Goal: Transaction & Acquisition: Purchase product/service

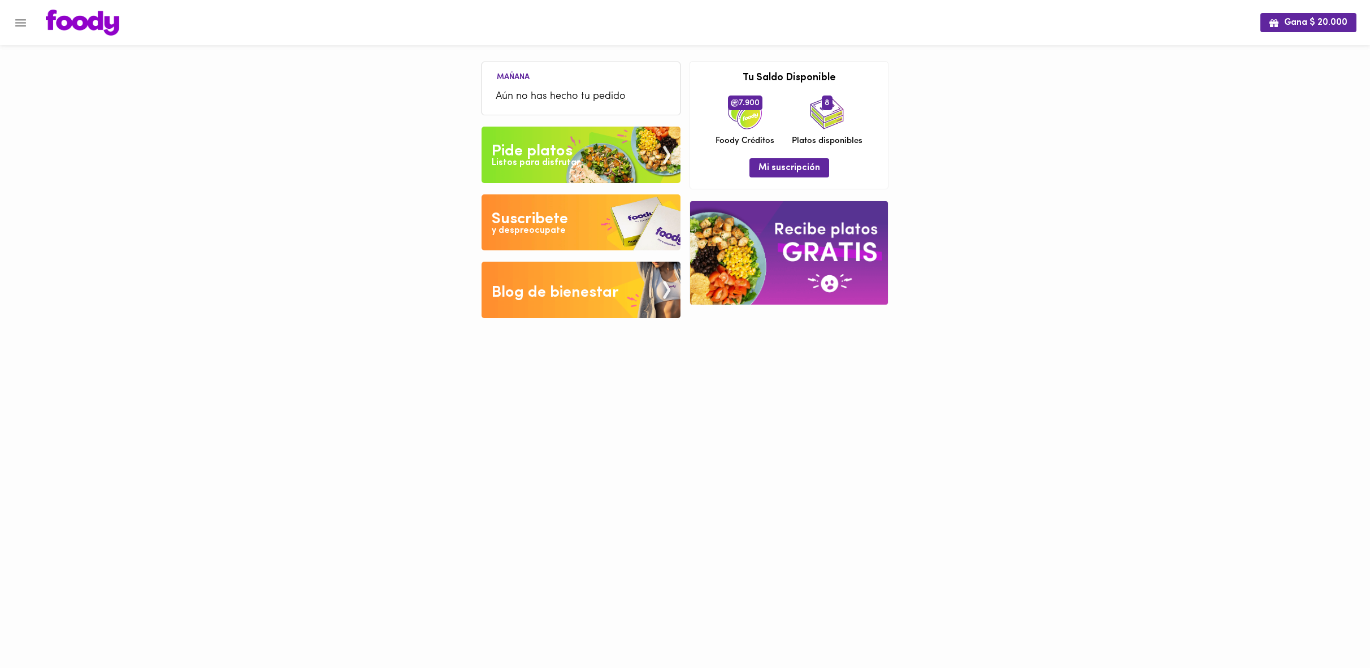
click at [517, 158] on div "Listos para disfrutar" at bounding box center [536, 163] width 88 height 13
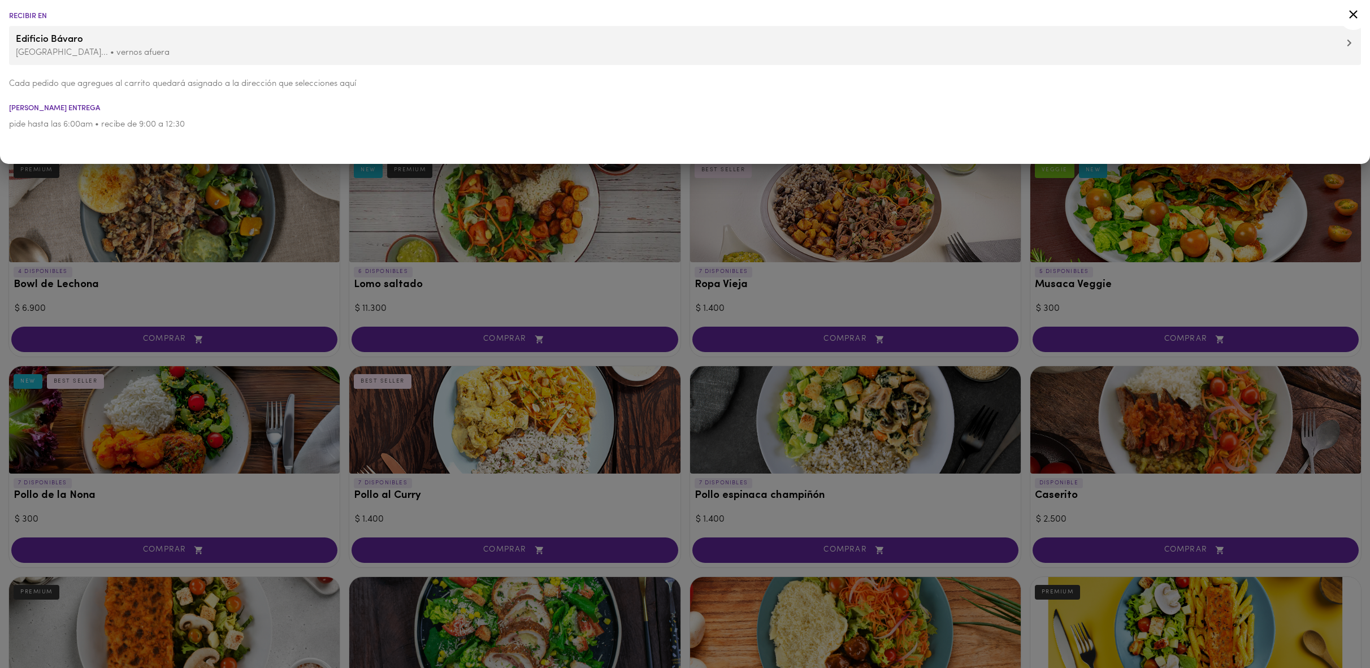
click at [1352, 11] on icon at bounding box center [1353, 14] width 14 height 14
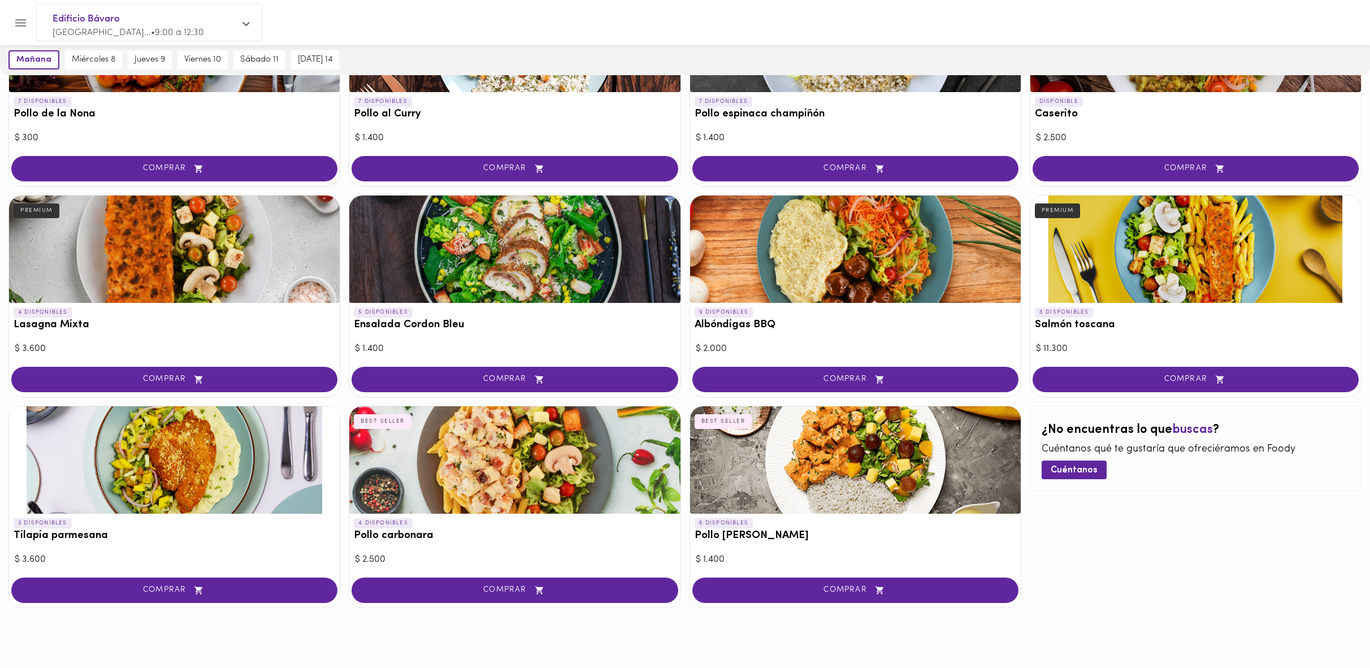
scroll to position [386, 0]
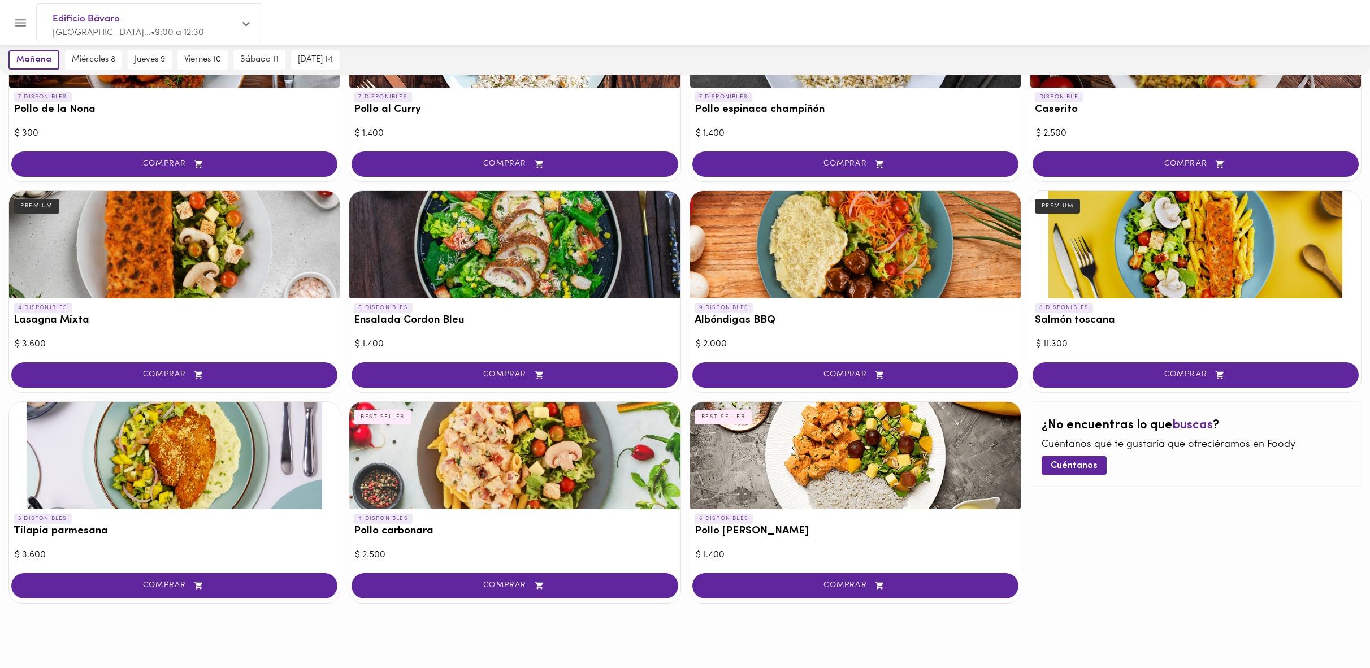
click at [548, 455] on div at bounding box center [514, 455] width 331 height 107
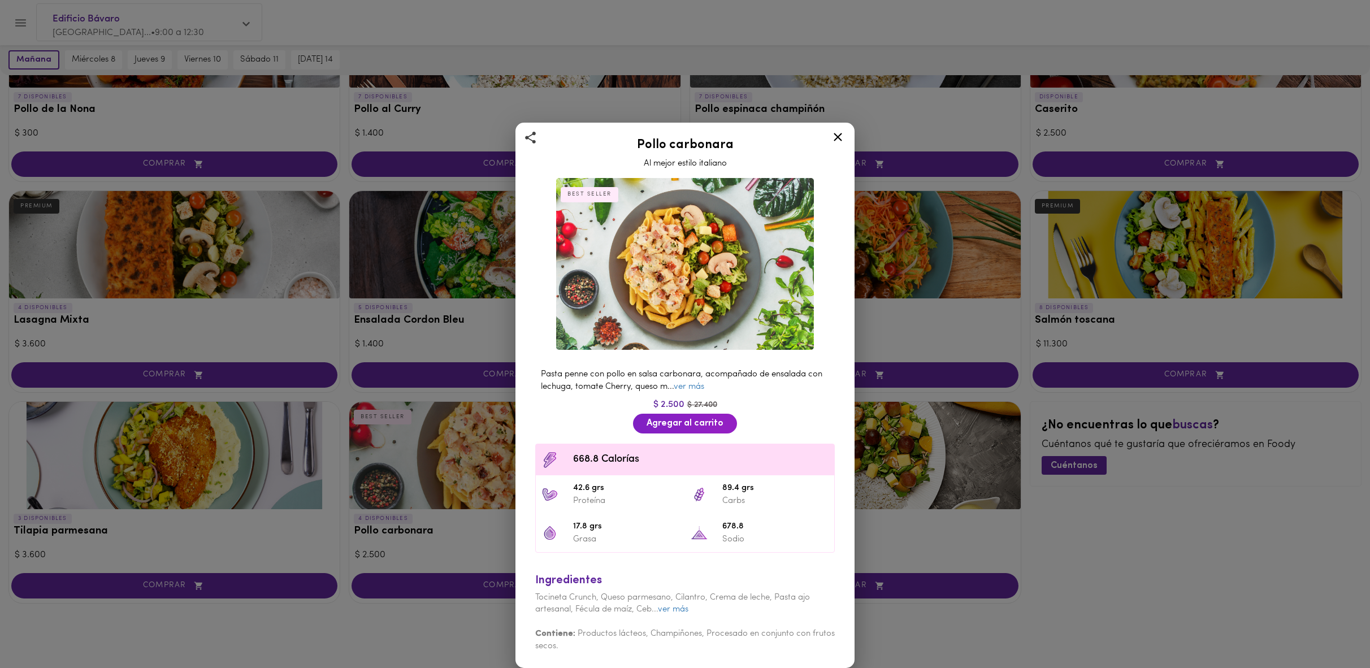
click at [835, 138] on icon at bounding box center [838, 137] width 8 height 8
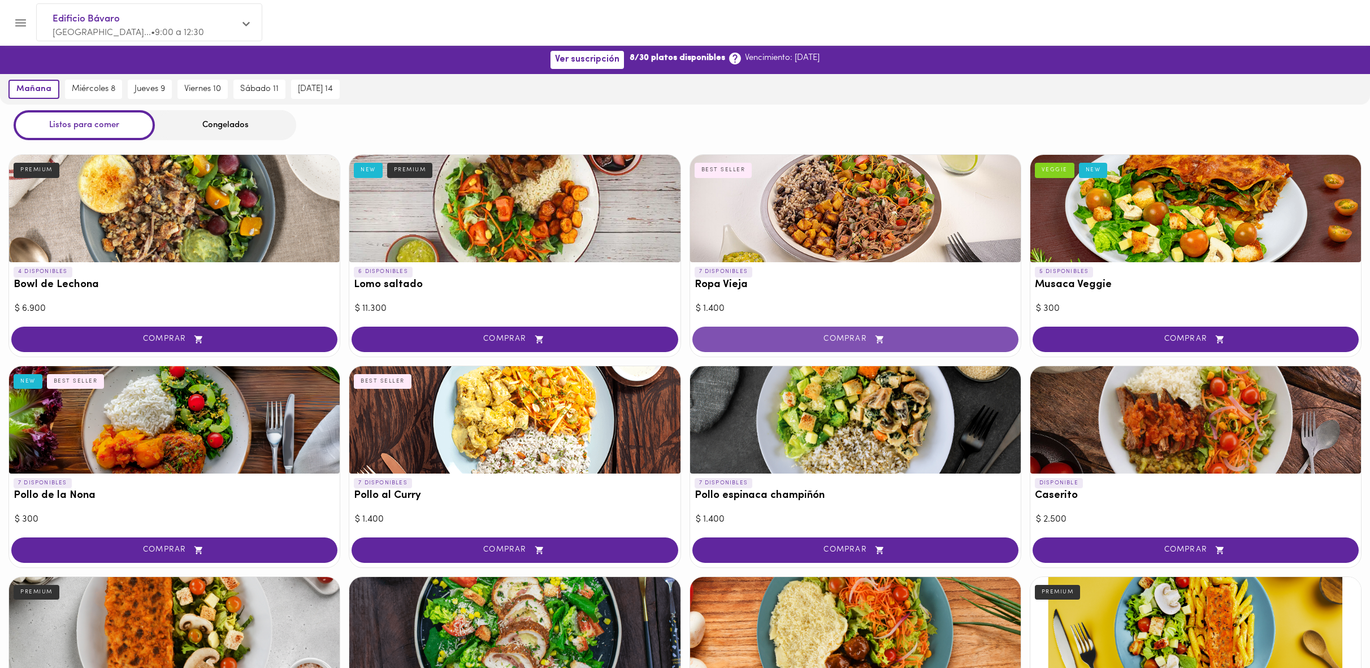
click at [895, 345] on button "COMPRAR" at bounding box center [855, 339] width 326 height 25
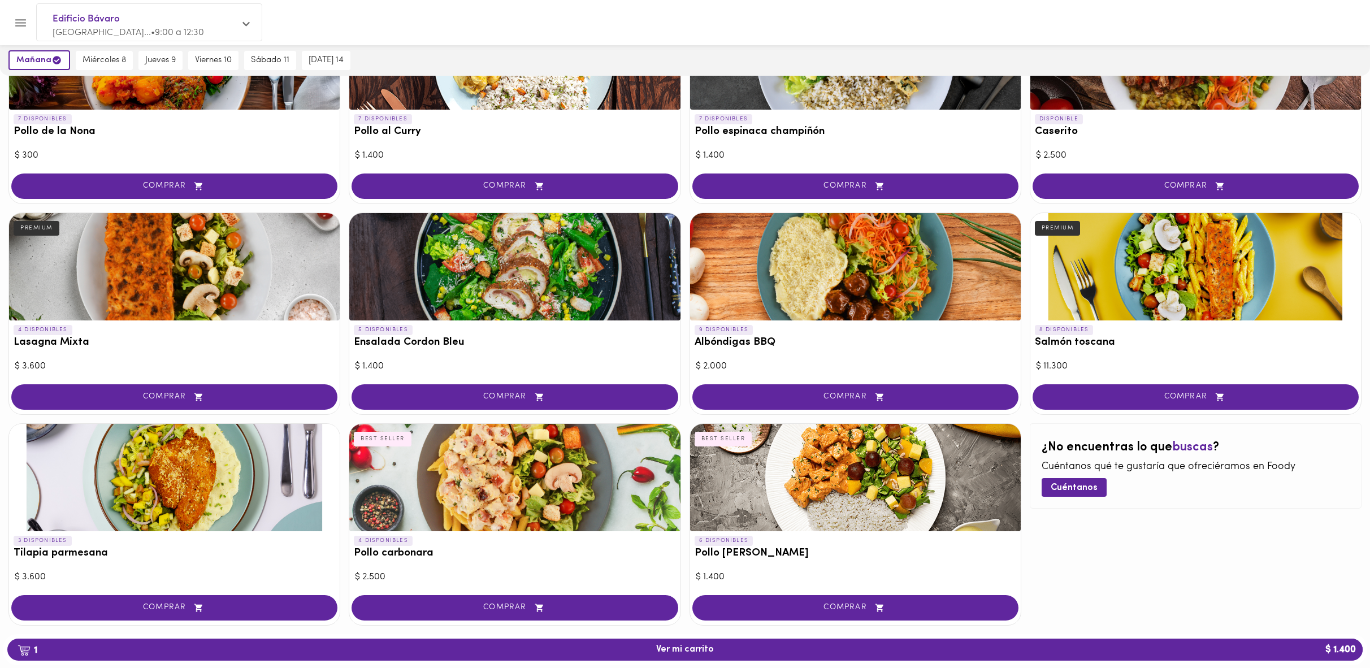
scroll to position [387, 0]
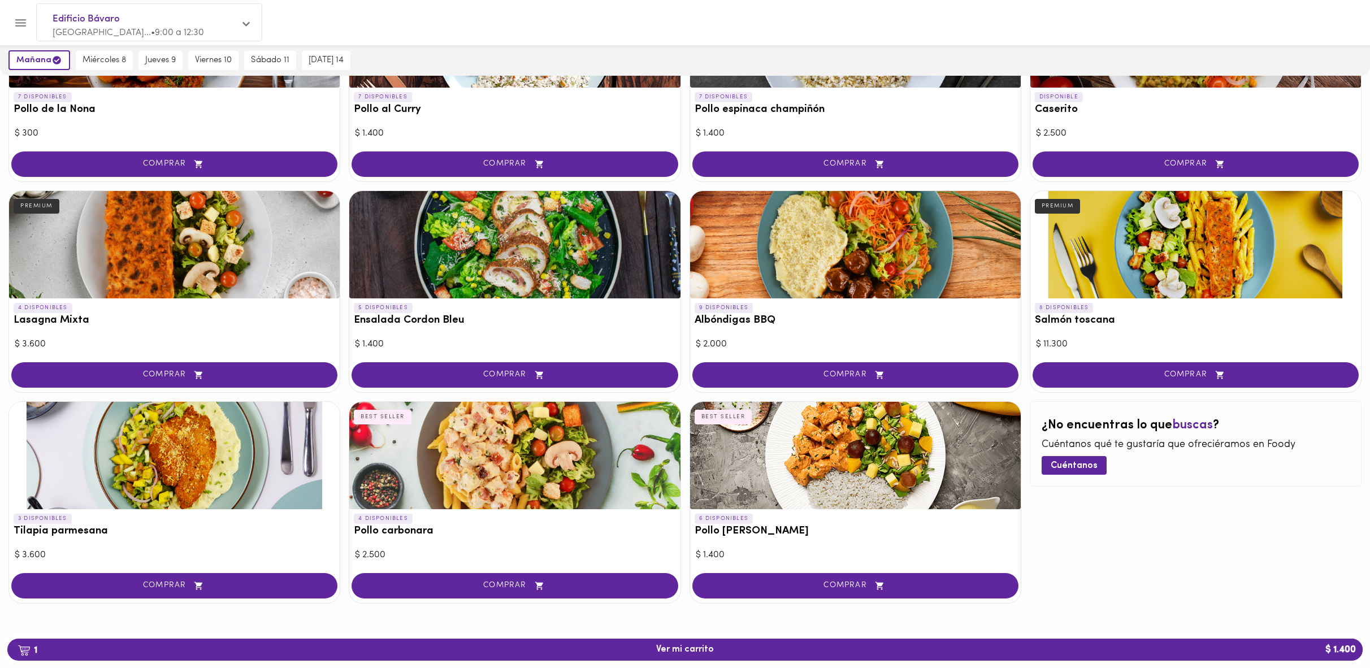
click at [537, 484] on div at bounding box center [514, 455] width 331 height 107
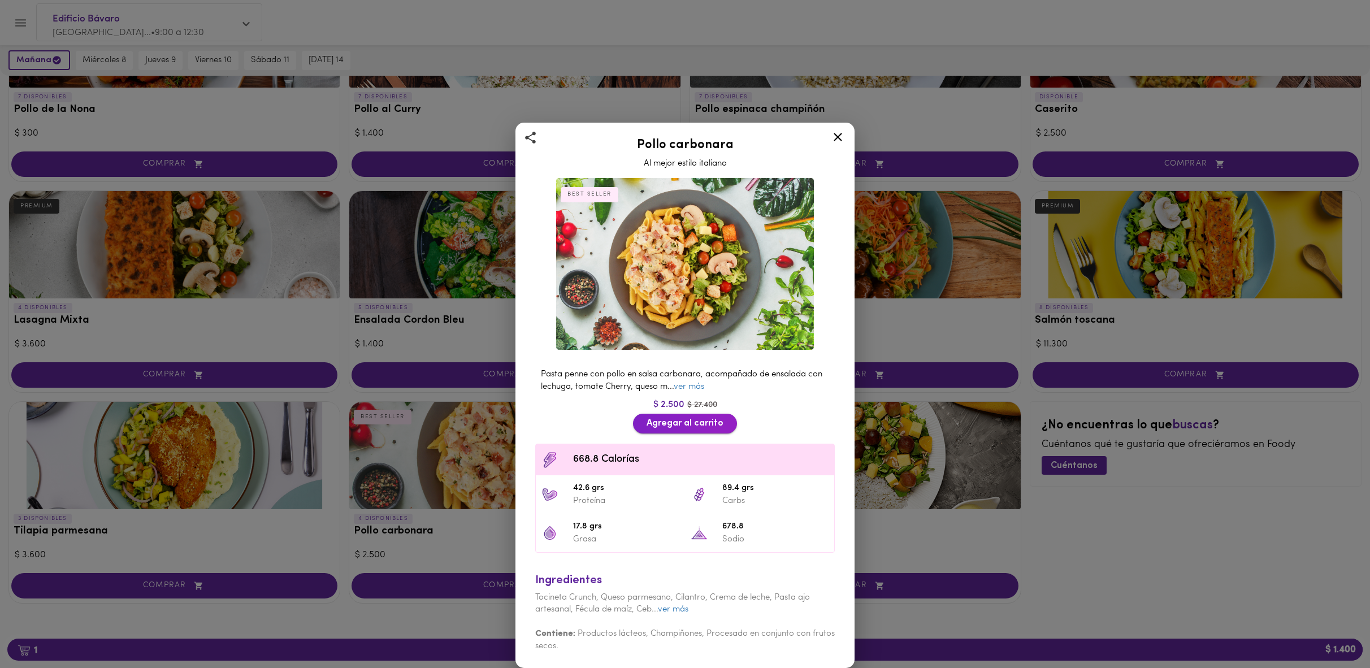
click at [678, 428] on span "Agregar al carrito" at bounding box center [685, 423] width 77 height 11
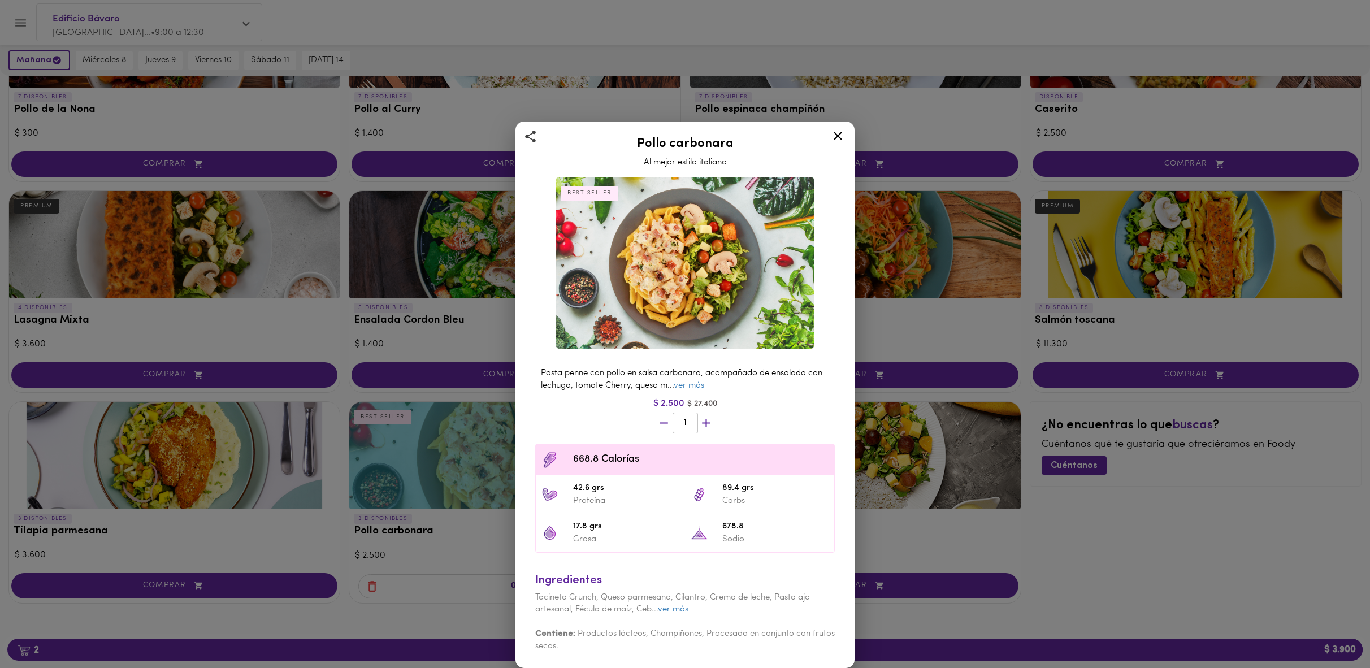
click at [839, 135] on icon at bounding box center [838, 136] width 14 height 14
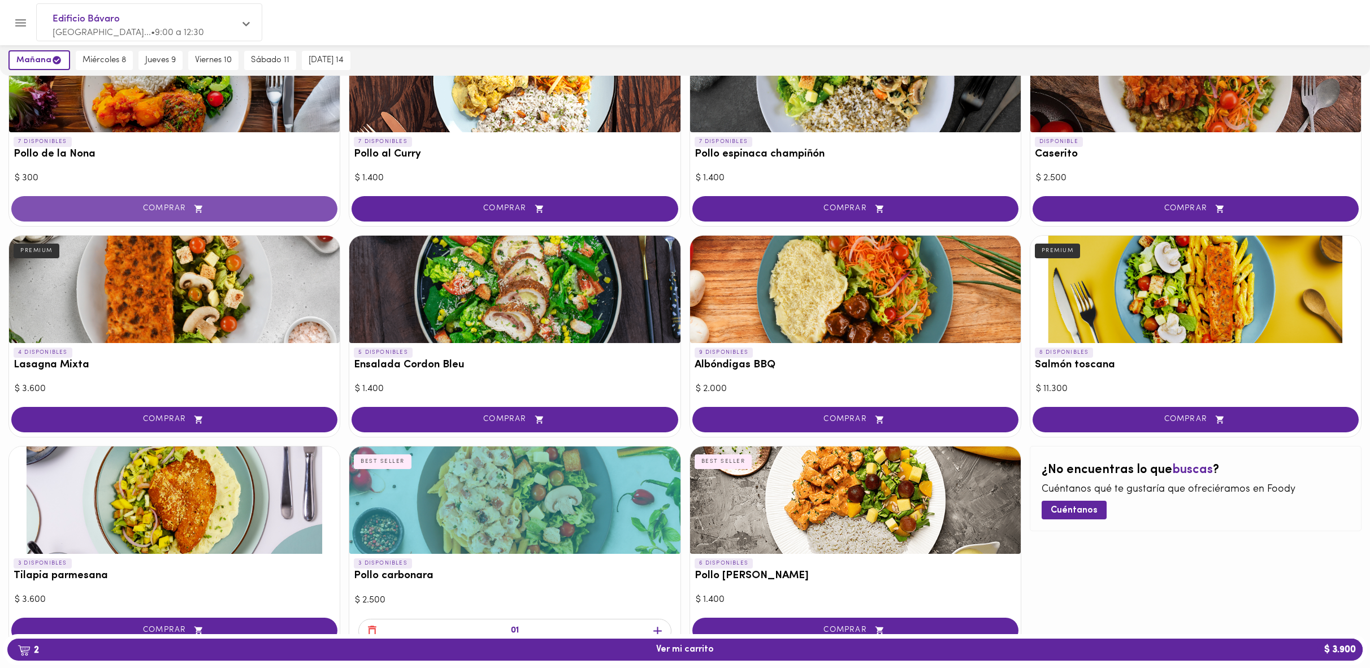
scroll to position [336, 0]
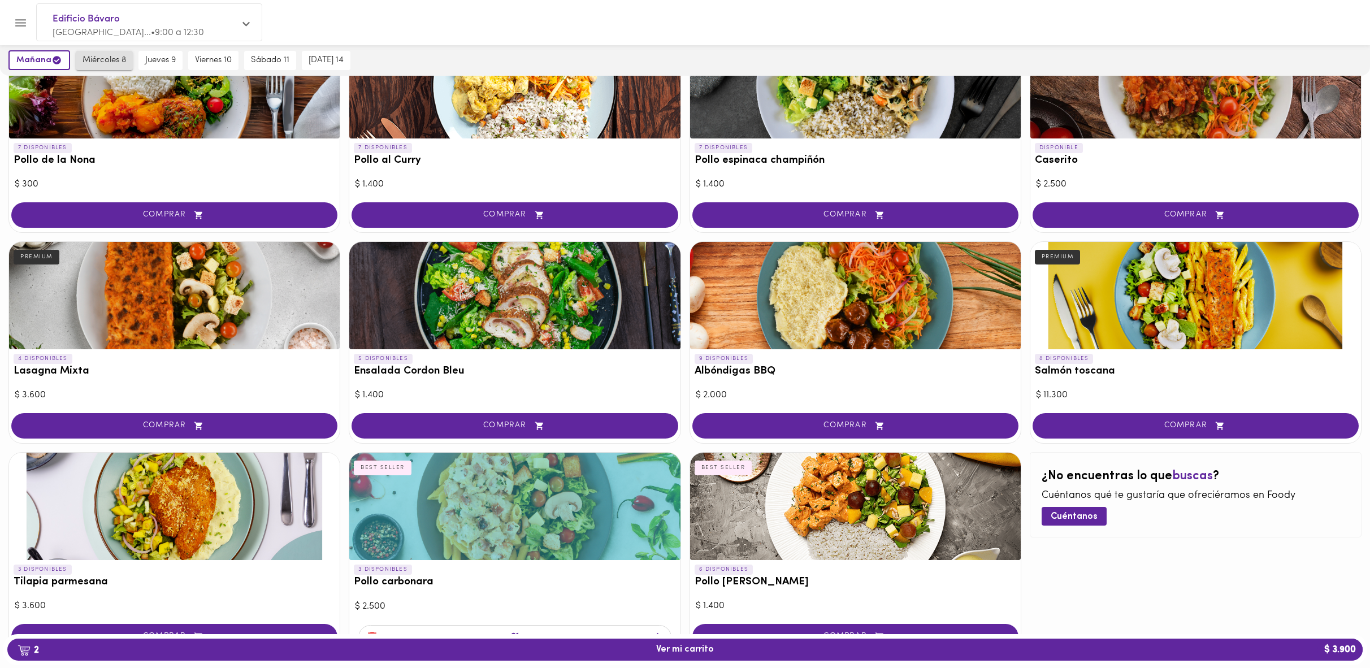
click at [110, 63] on span "miércoles 8" at bounding box center [105, 60] width 44 height 10
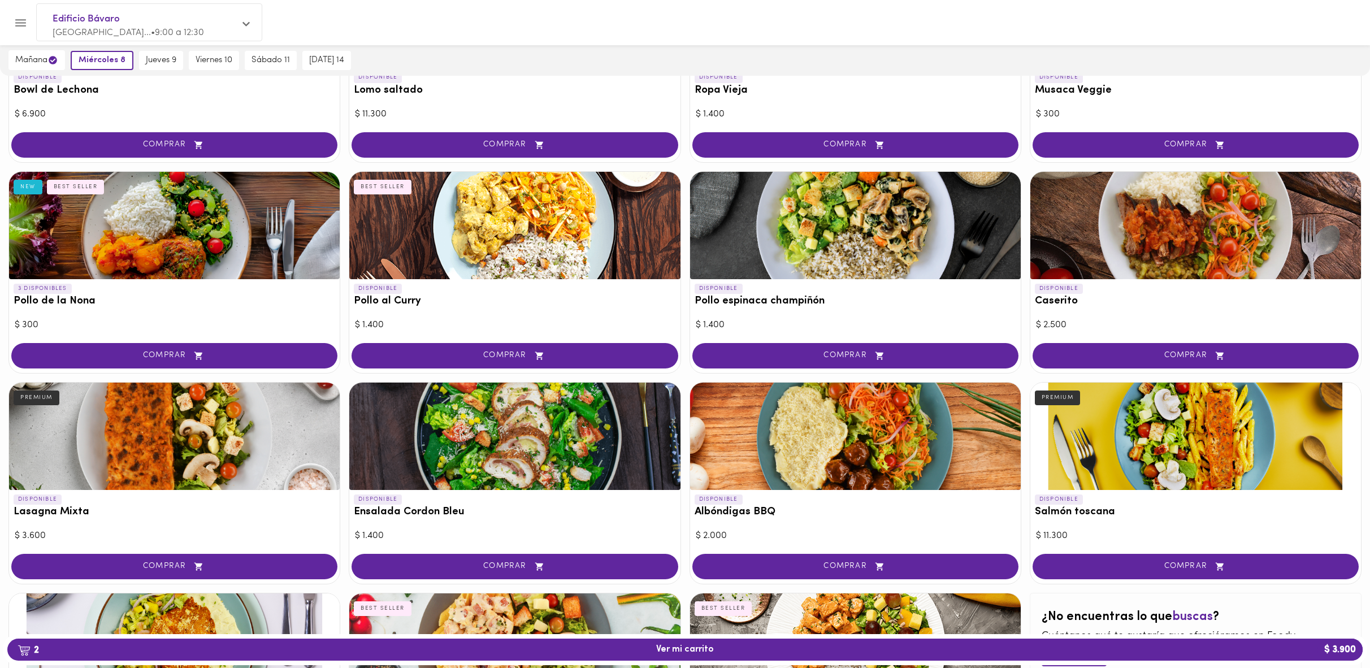
scroll to position [187, 0]
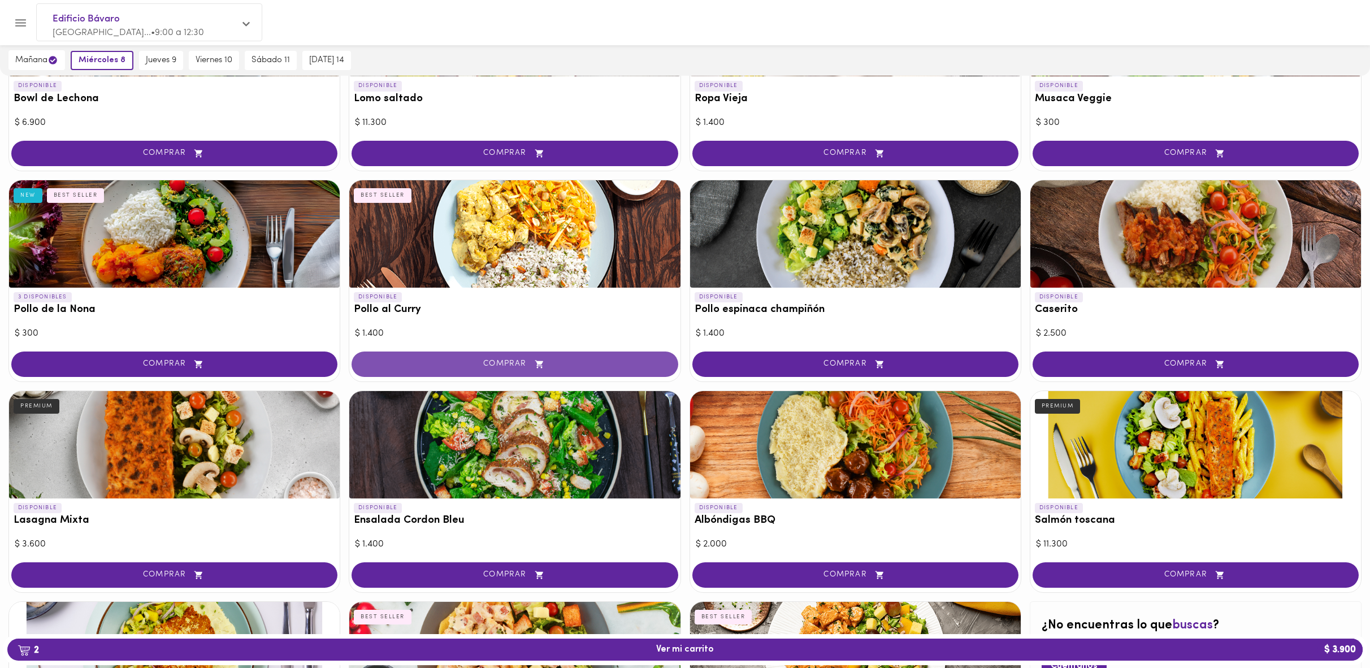
click at [475, 362] on span "COMPRAR" at bounding box center [515, 364] width 298 height 10
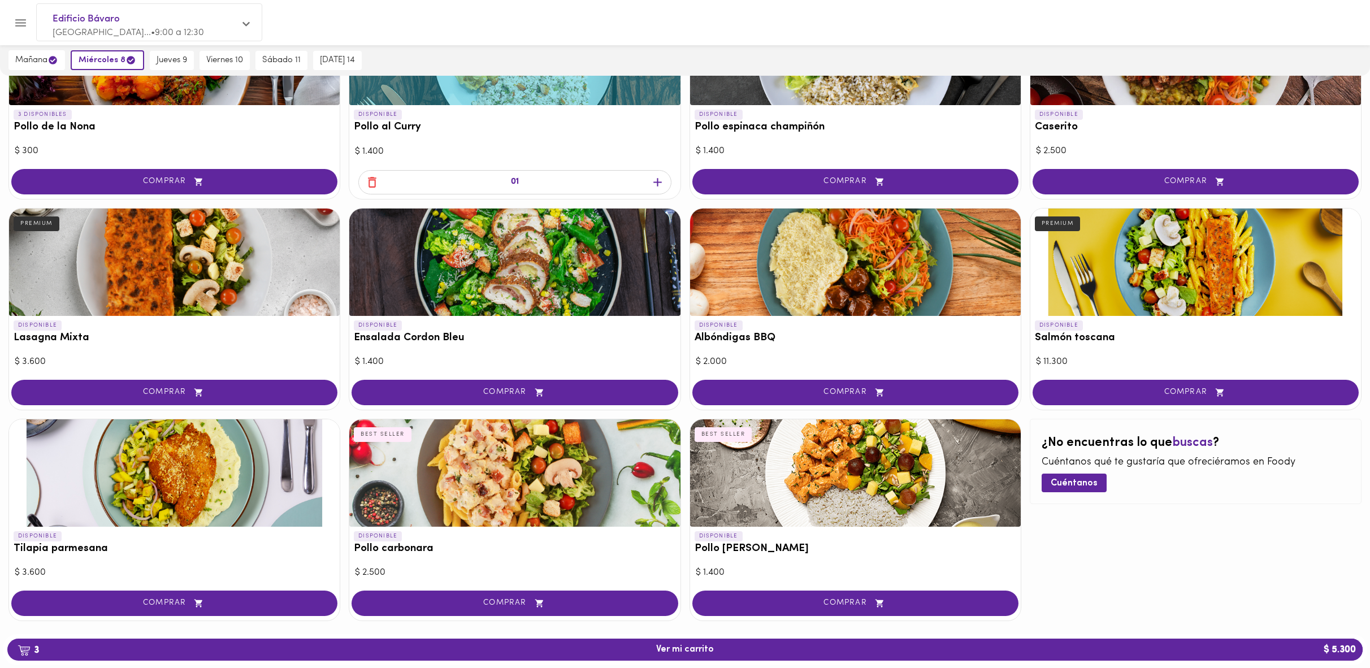
scroll to position [387, 0]
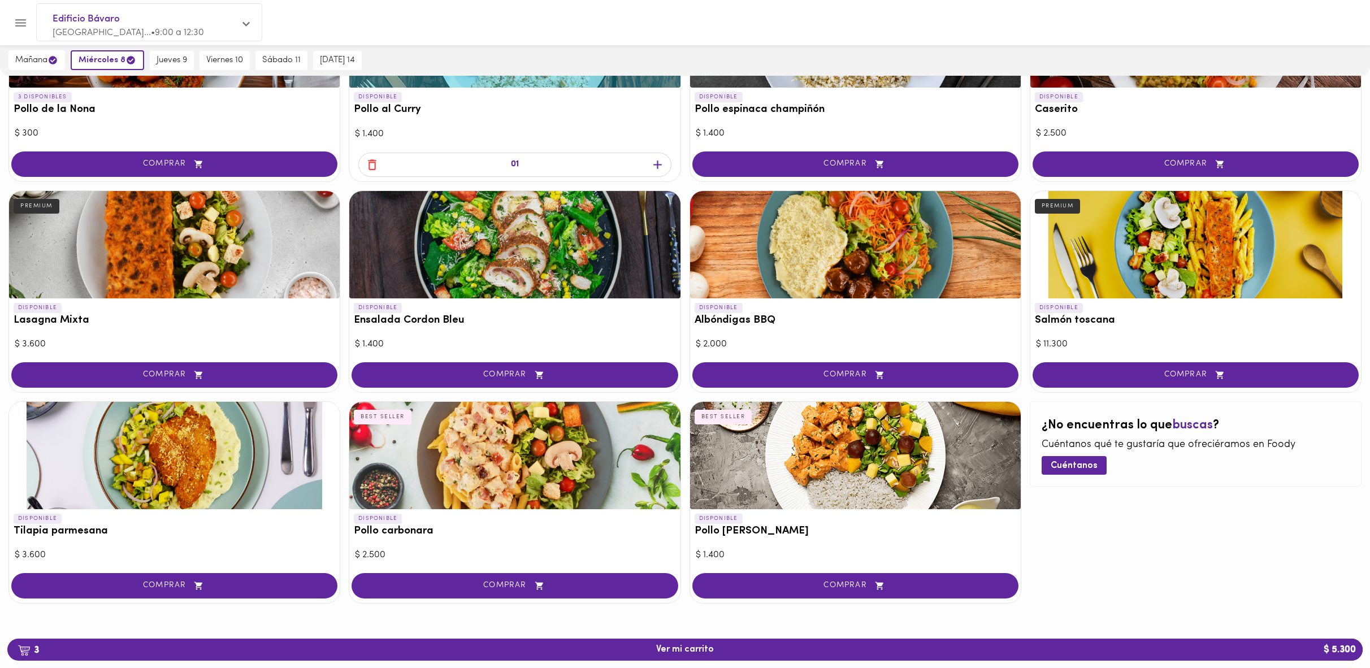
click at [816, 470] on div at bounding box center [855, 455] width 331 height 107
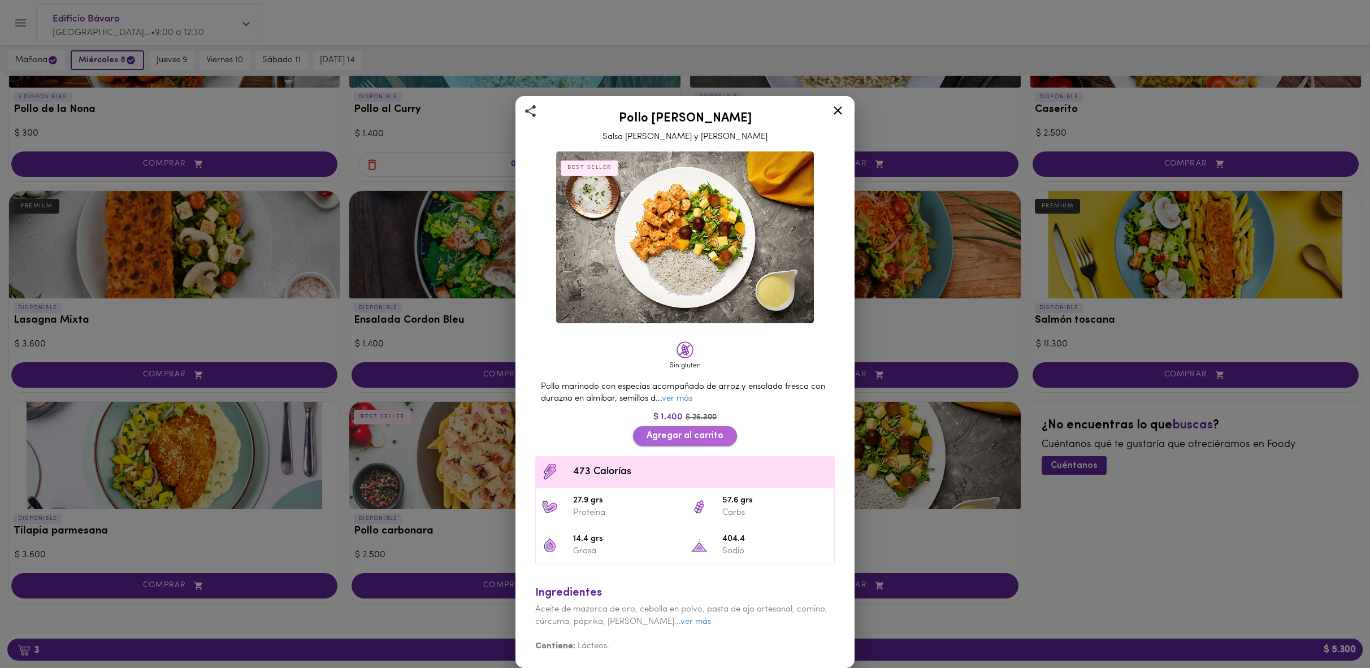
click at [683, 435] on span "Agregar al carrito" at bounding box center [685, 436] width 77 height 11
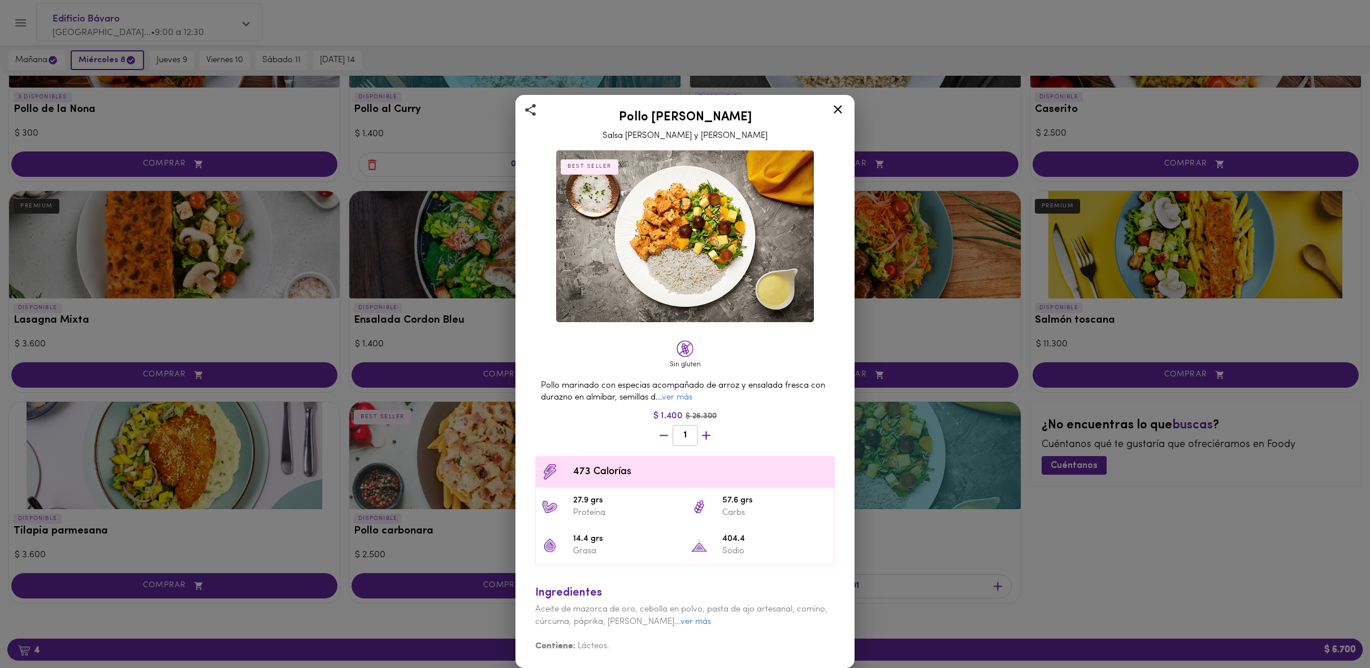
click at [840, 110] on icon at bounding box center [838, 109] width 14 height 14
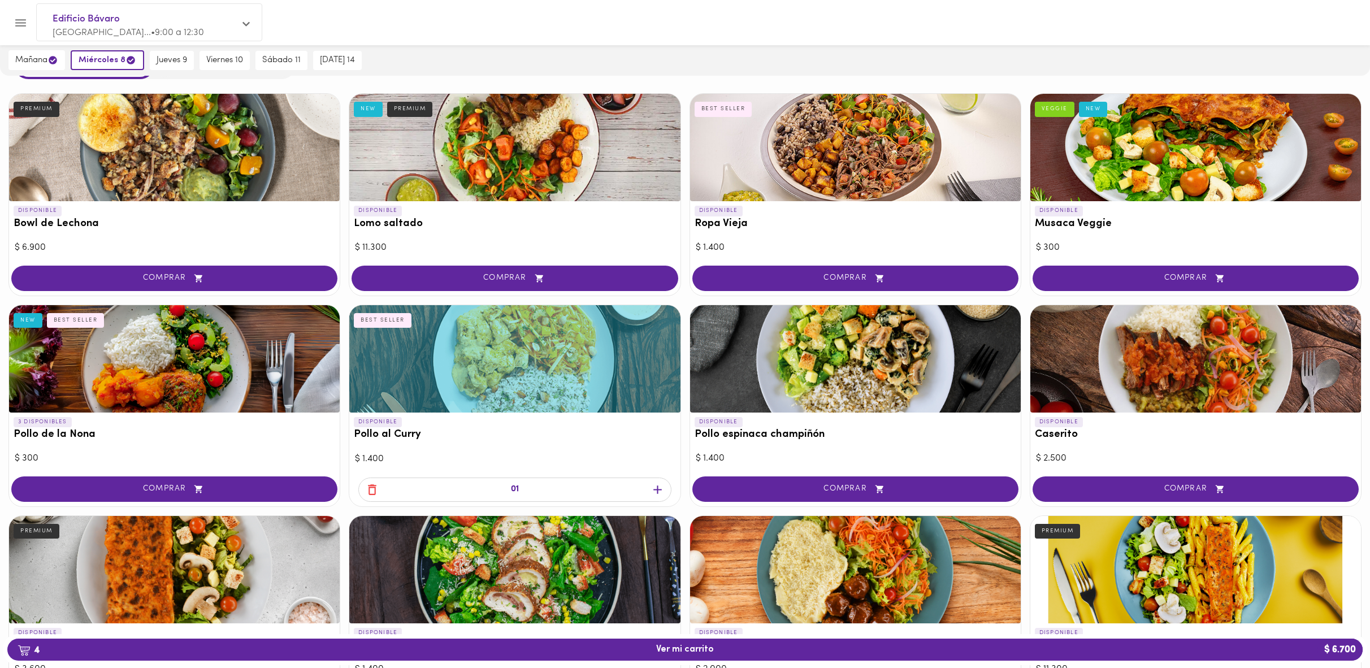
scroll to position [38, 0]
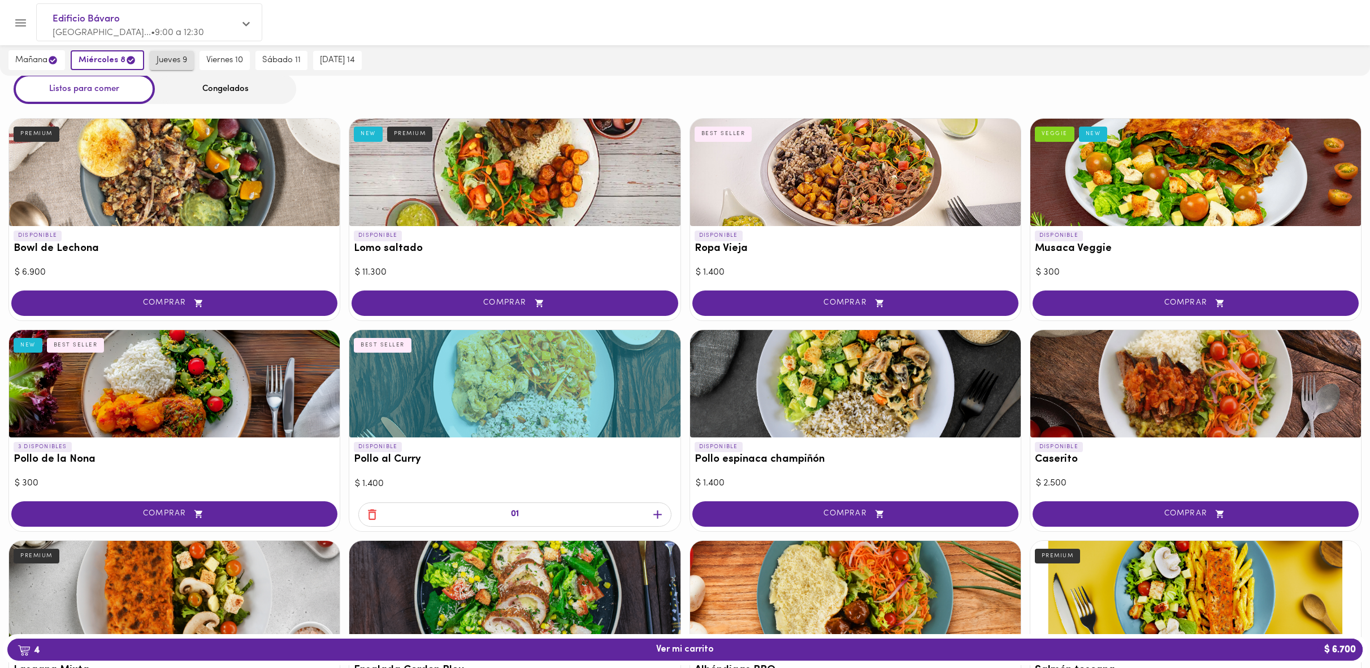
click at [171, 63] on span "jueves 9" at bounding box center [172, 60] width 31 height 10
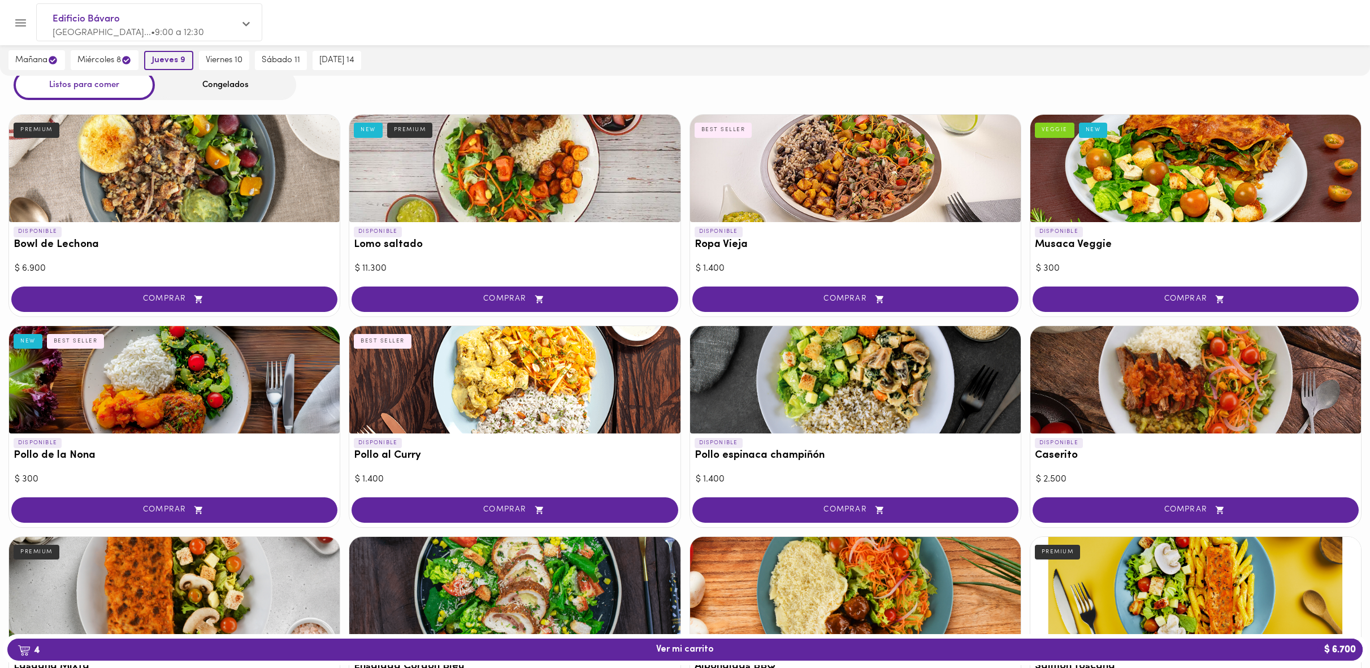
click at [157, 60] on span "jueves 9" at bounding box center [168, 60] width 33 height 10
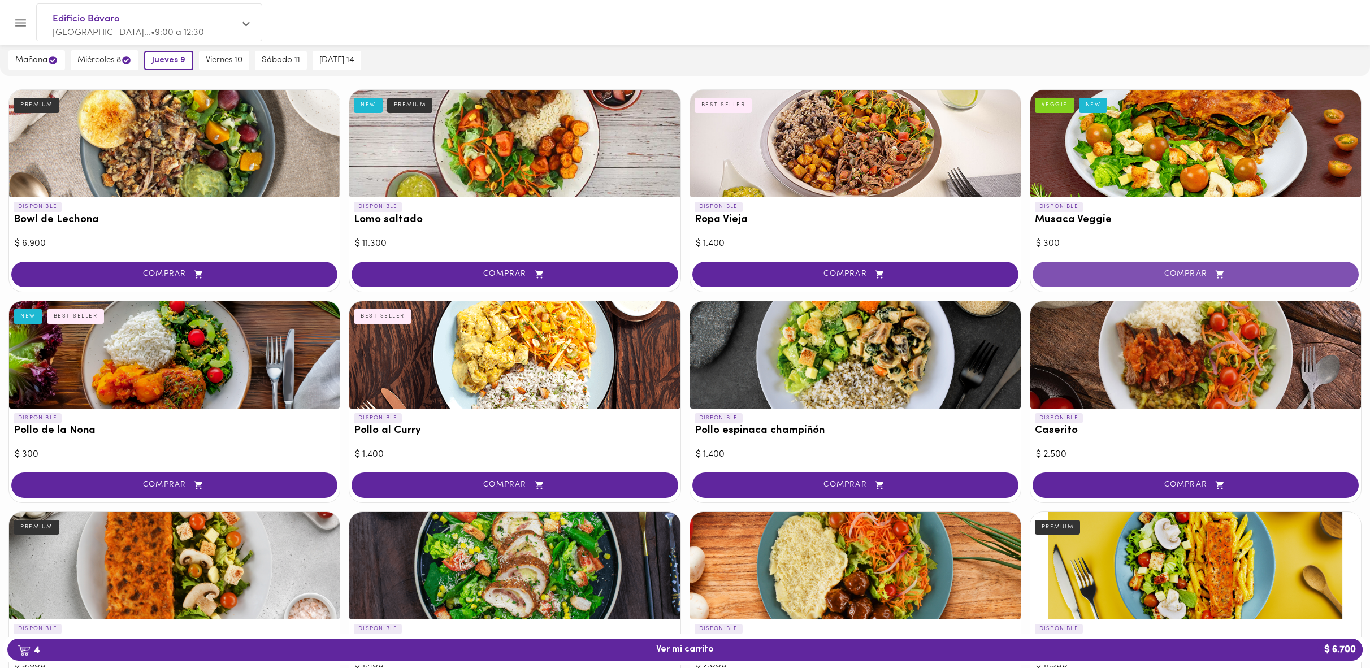
scroll to position [67, 0]
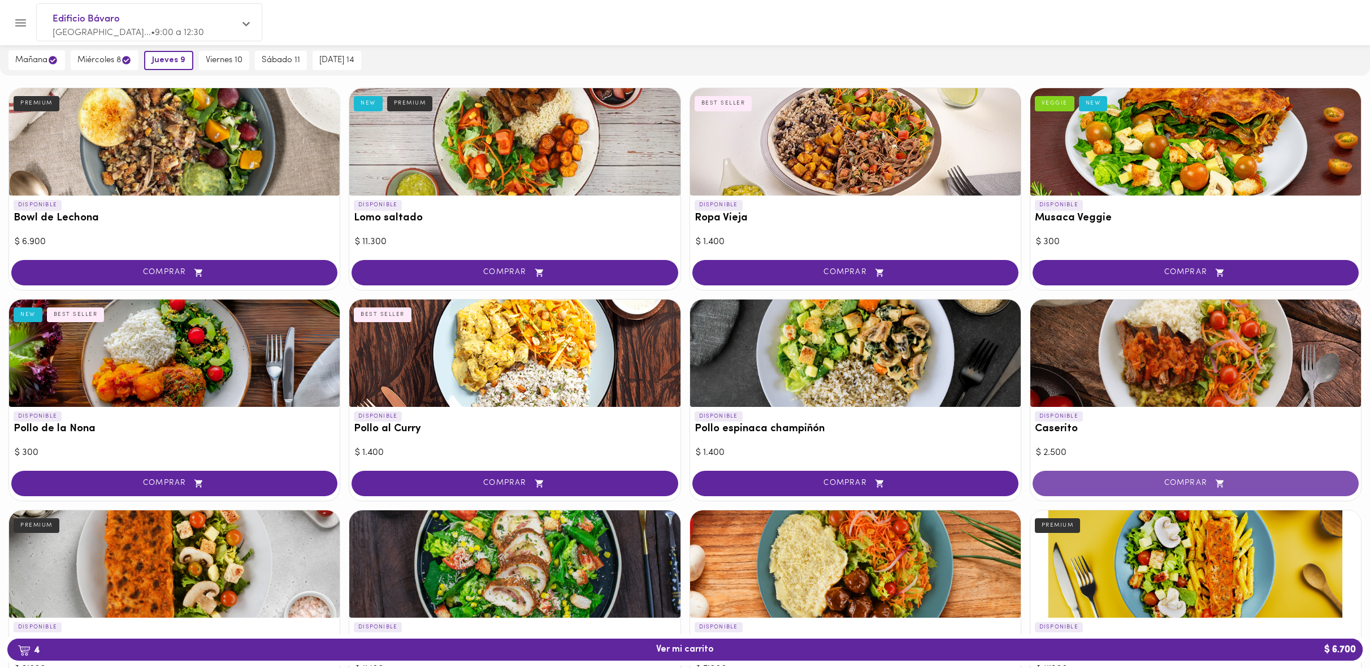
click at [1161, 481] on span "COMPRAR" at bounding box center [1196, 484] width 298 height 10
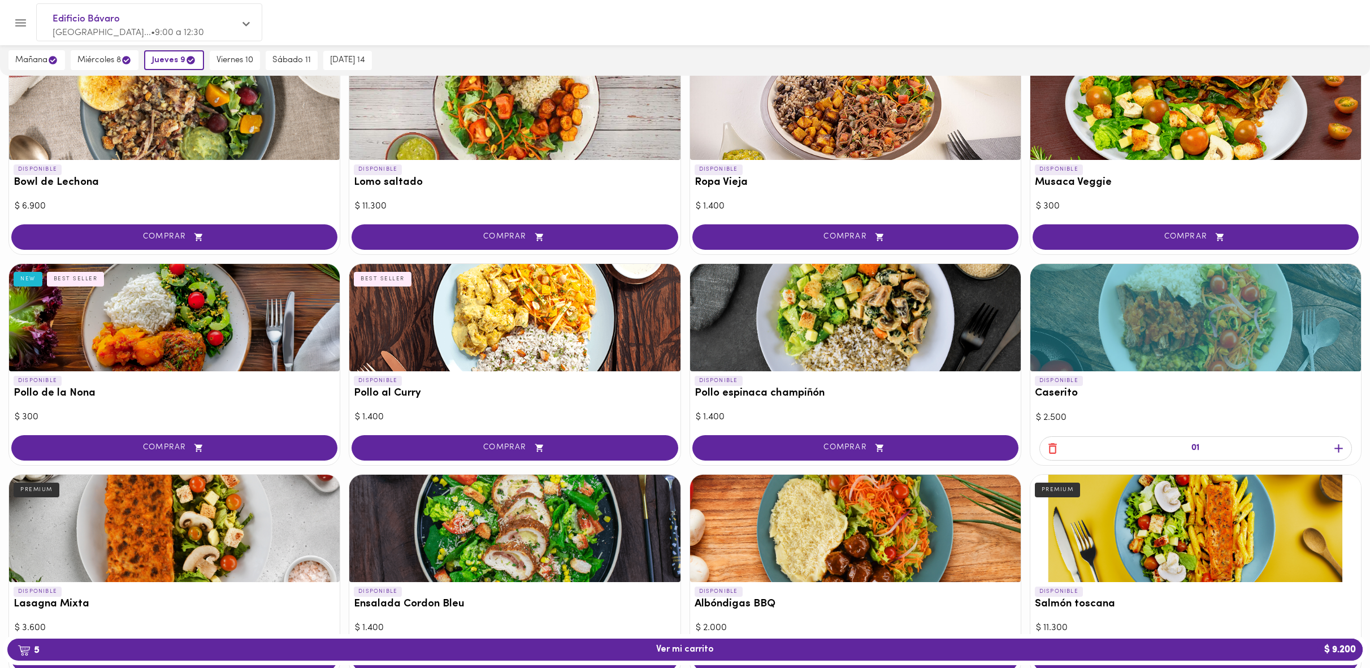
scroll to position [105, 0]
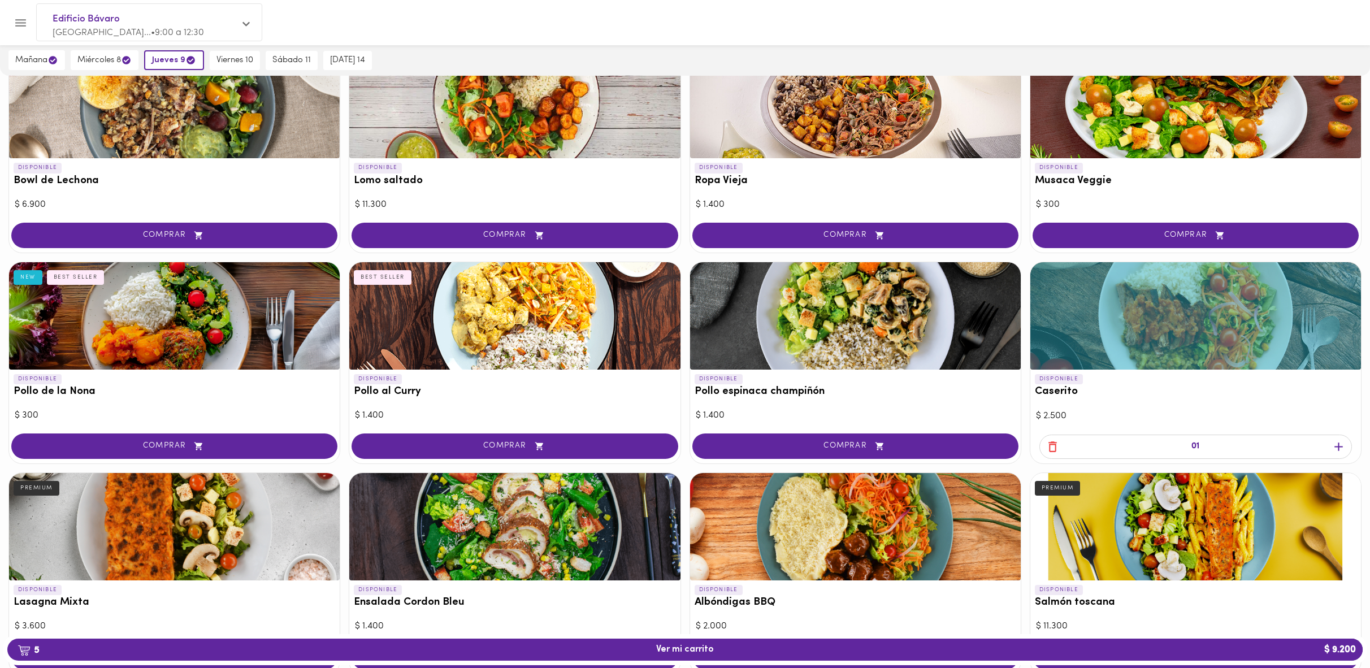
click at [959, 345] on div at bounding box center [855, 315] width 331 height 107
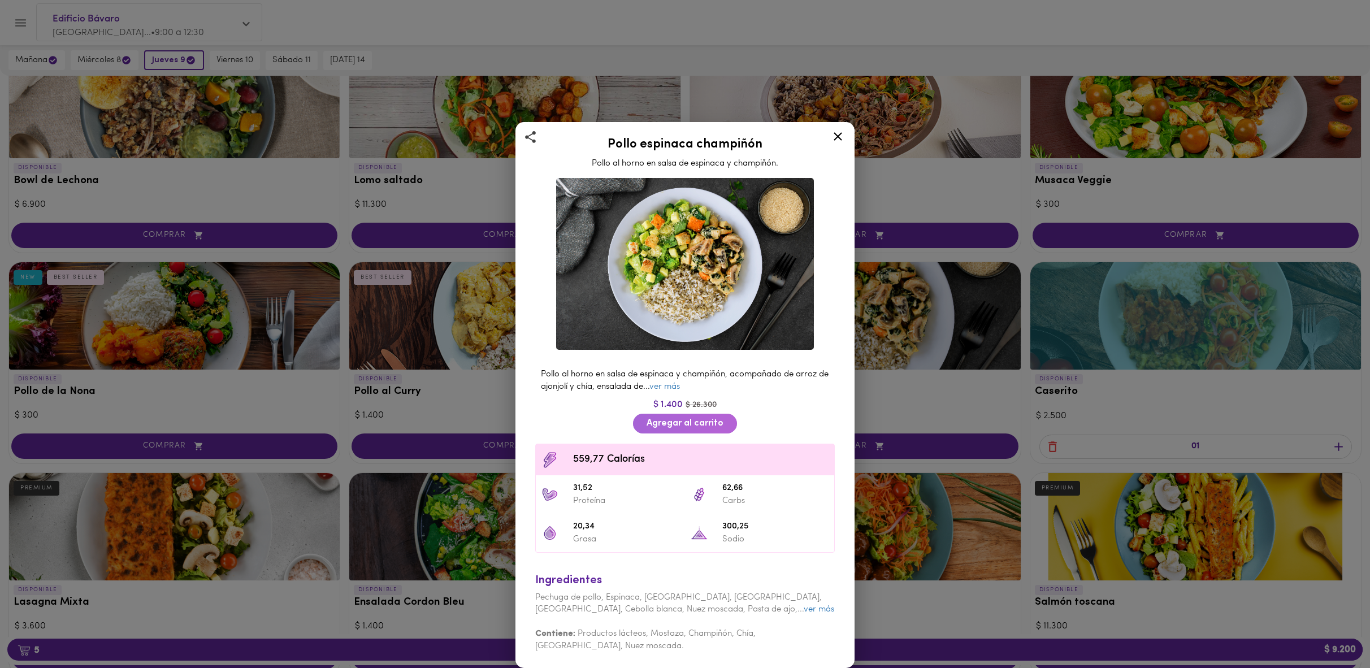
click at [691, 427] on span "Agregar al carrito" at bounding box center [685, 423] width 77 height 11
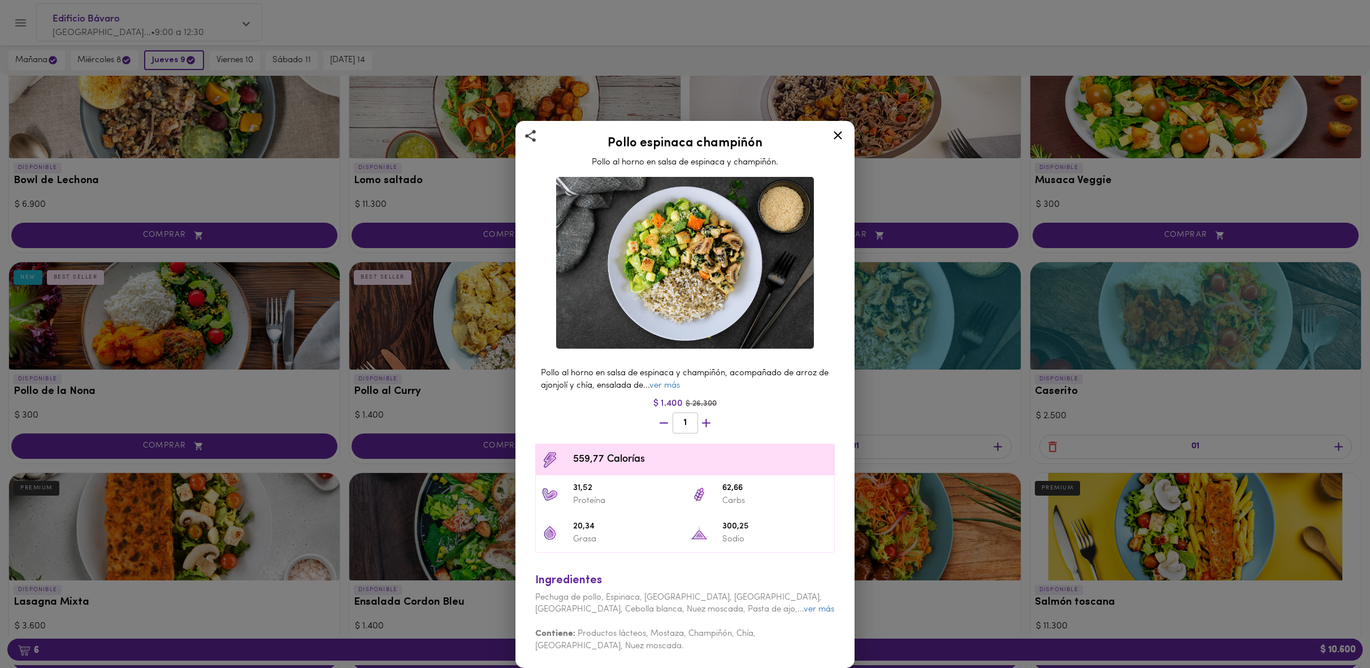
click at [839, 138] on icon at bounding box center [838, 135] width 14 height 14
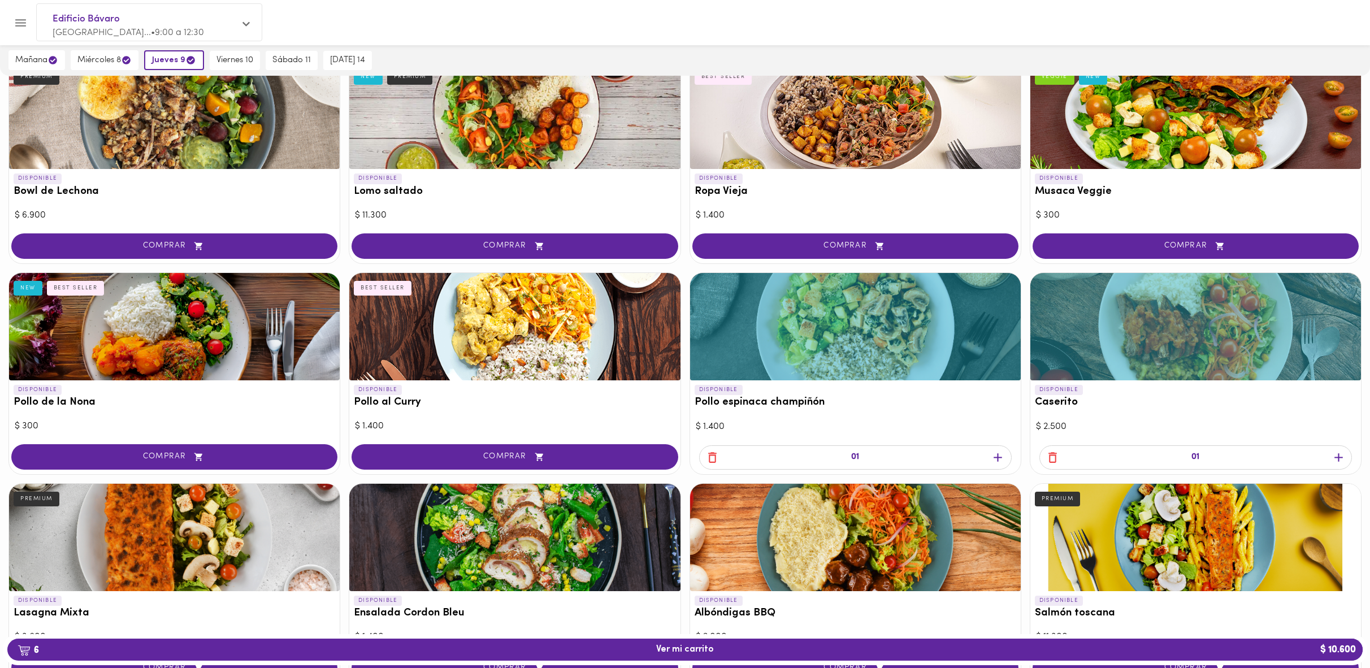
scroll to position [88, 0]
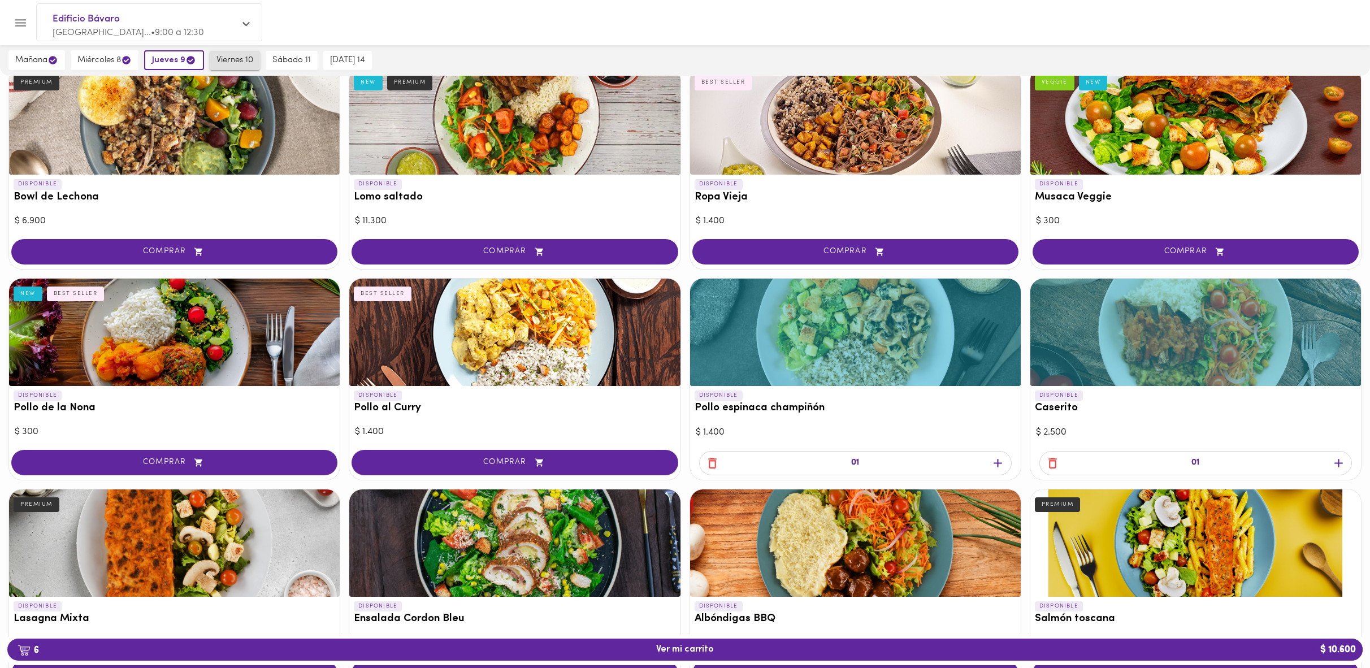
click at [237, 62] on span "viernes 10" at bounding box center [234, 60] width 37 height 10
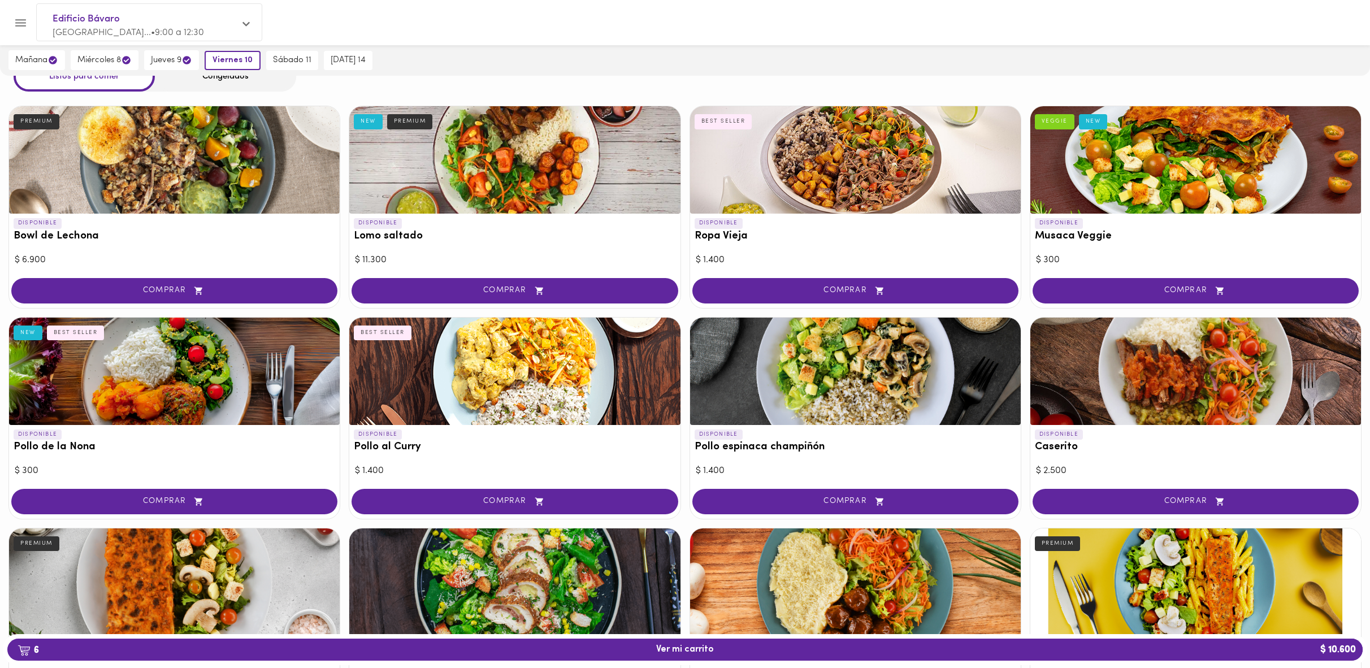
scroll to position [54, 0]
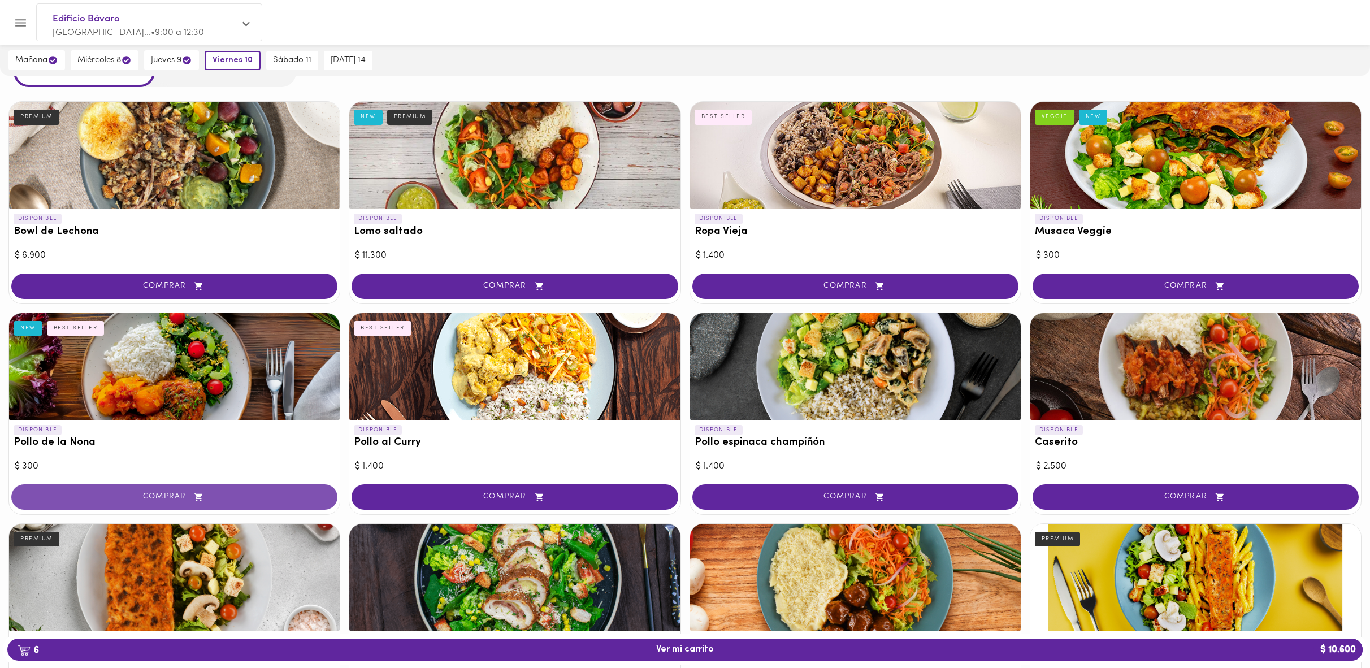
click at [139, 494] on span "COMPRAR" at bounding box center [174, 497] width 298 height 10
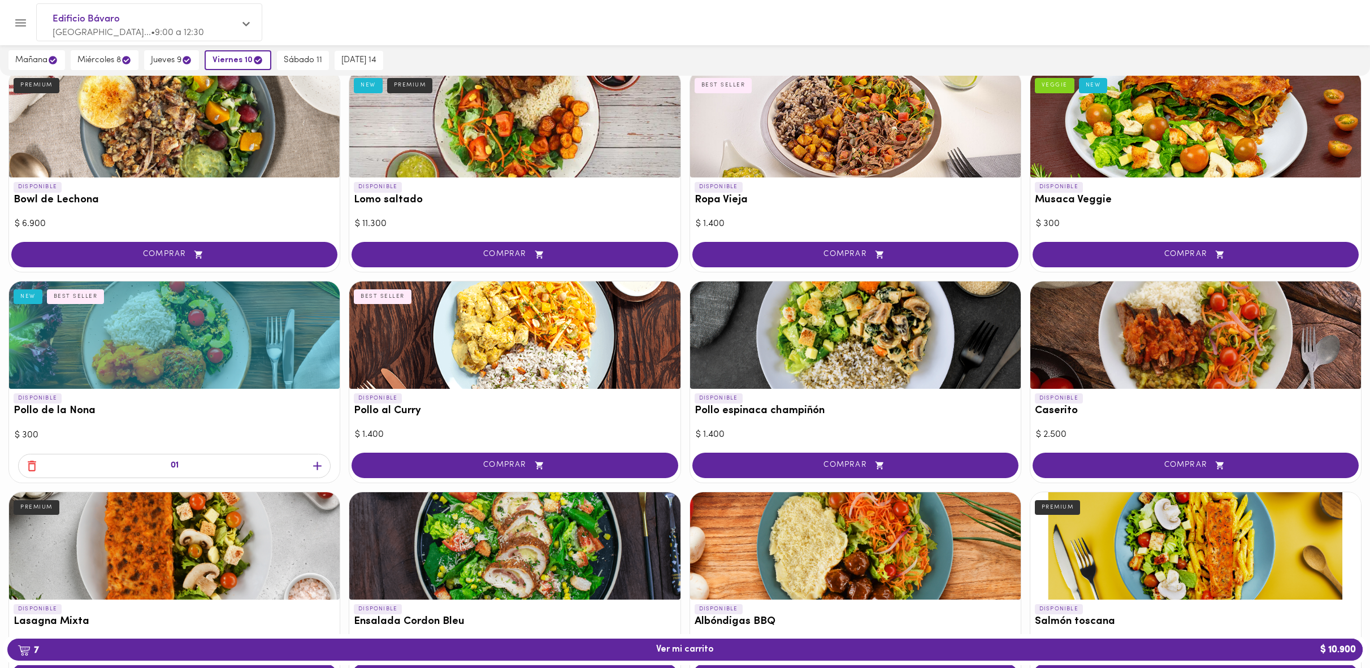
scroll to position [98, 0]
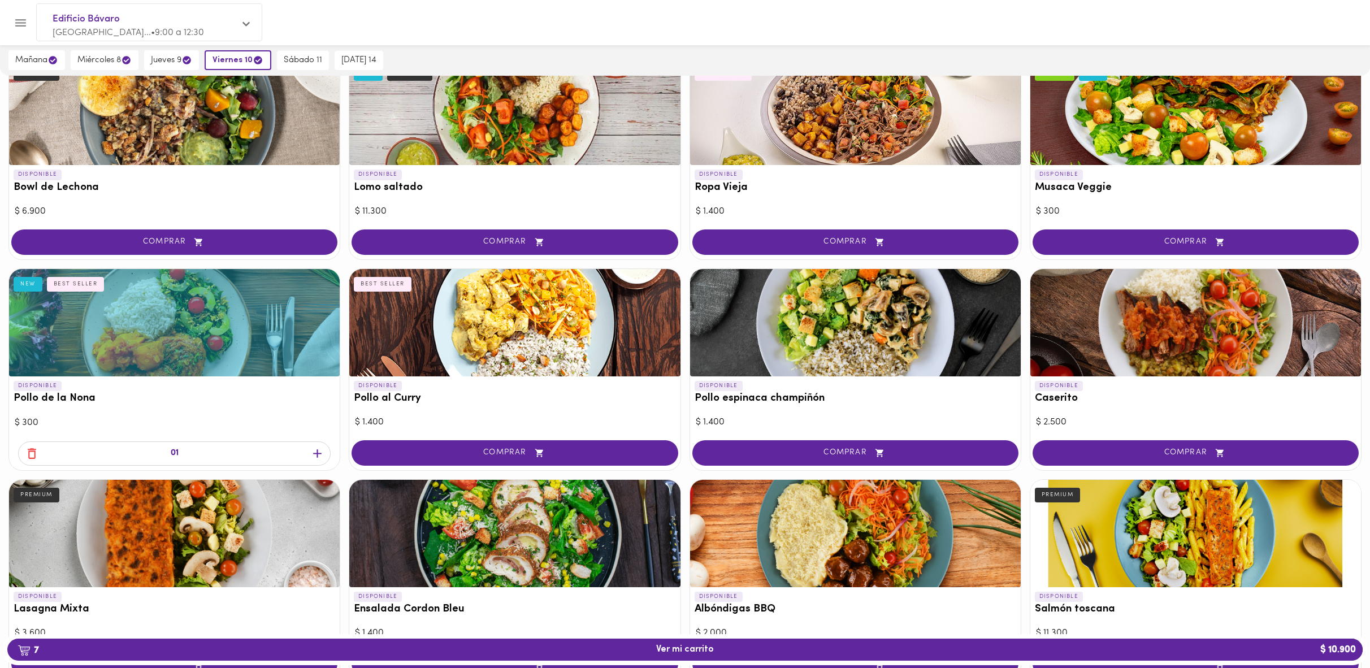
drag, startPoint x: 561, startPoint y: 395, endPoint x: 568, endPoint y: 387, distance: 11.2
click at [561, 394] on h3 "Pollo al Curry" at bounding box center [515, 399] width 322 height 12
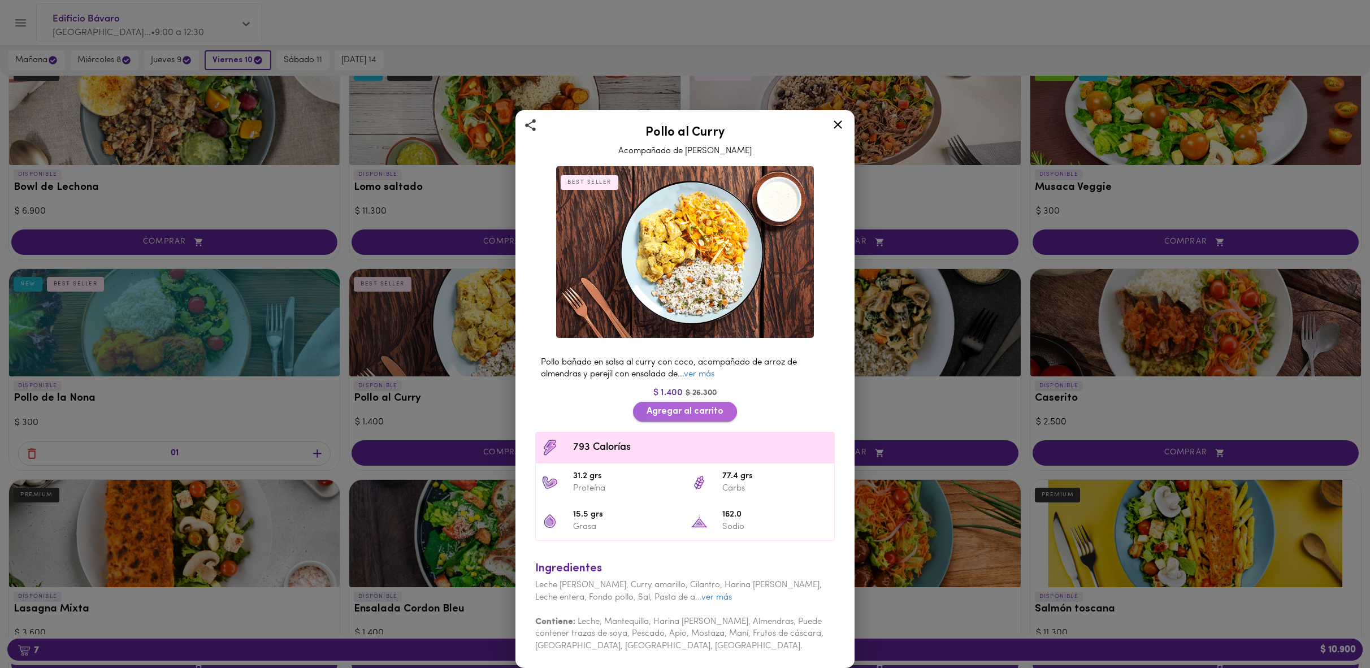
click at [679, 410] on span "Agregar al carrito" at bounding box center [685, 411] width 77 height 11
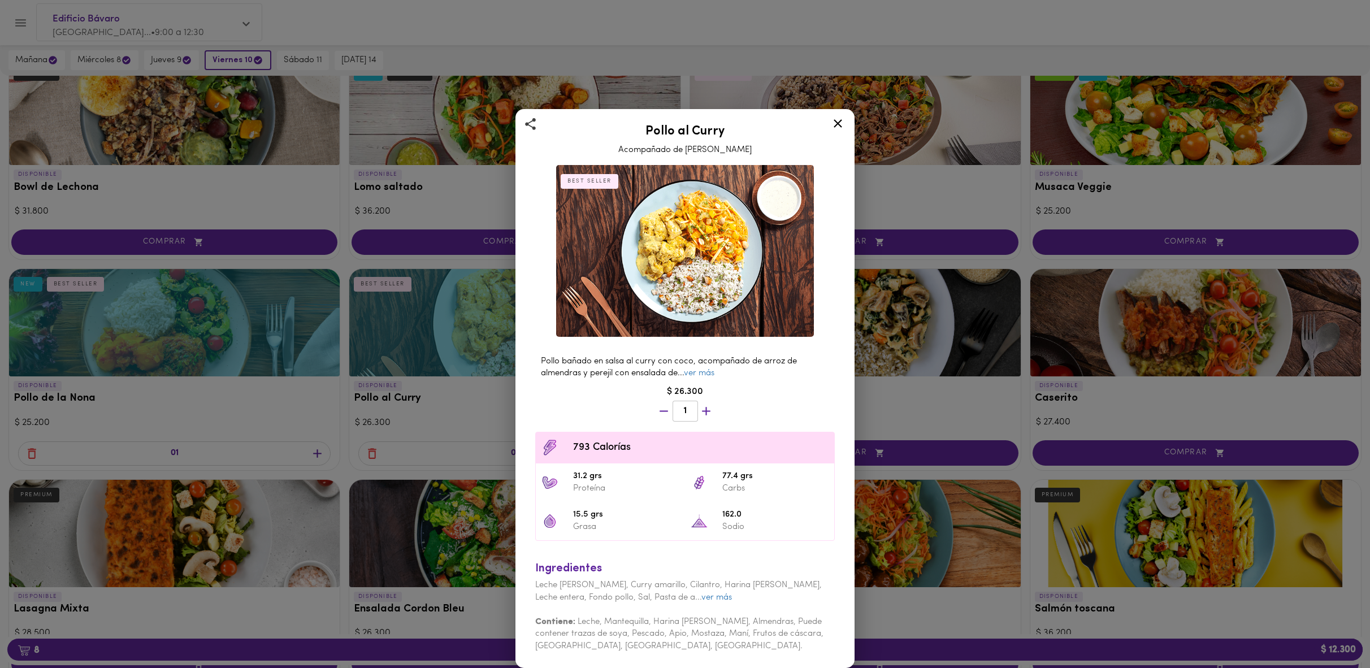
click at [844, 123] on icon at bounding box center [838, 123] width 14 height 14
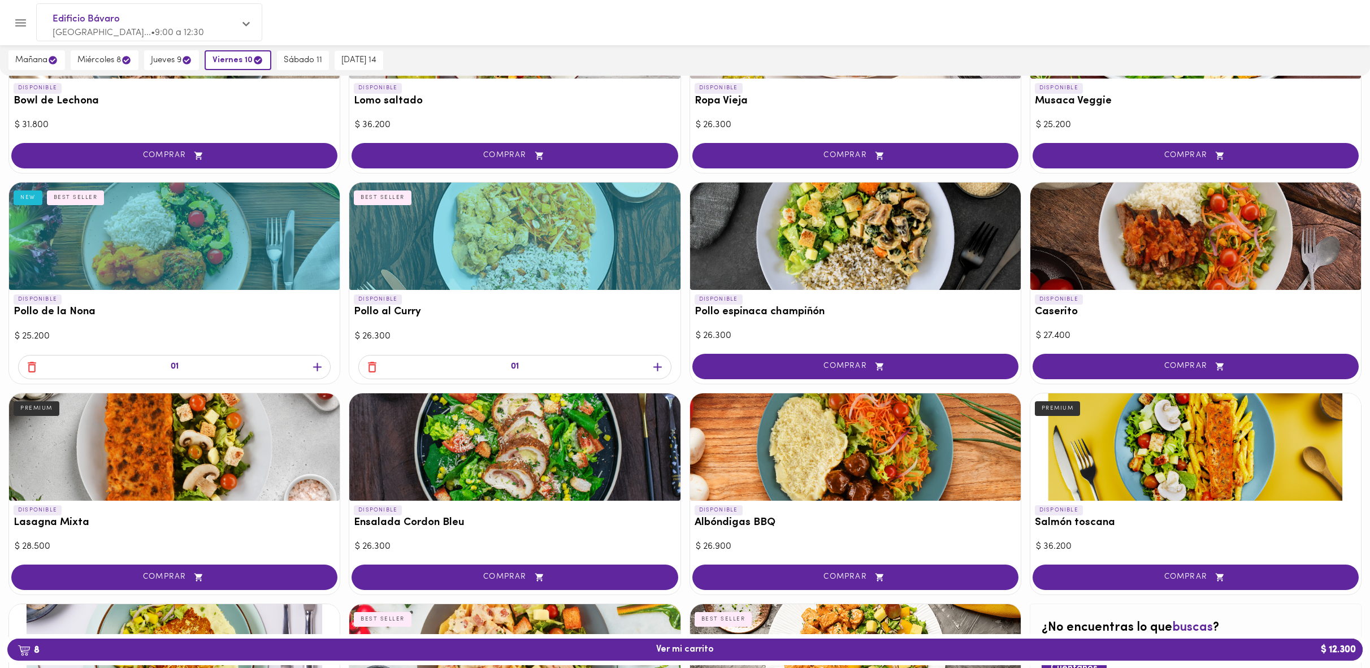
scroll to position [289, 0]
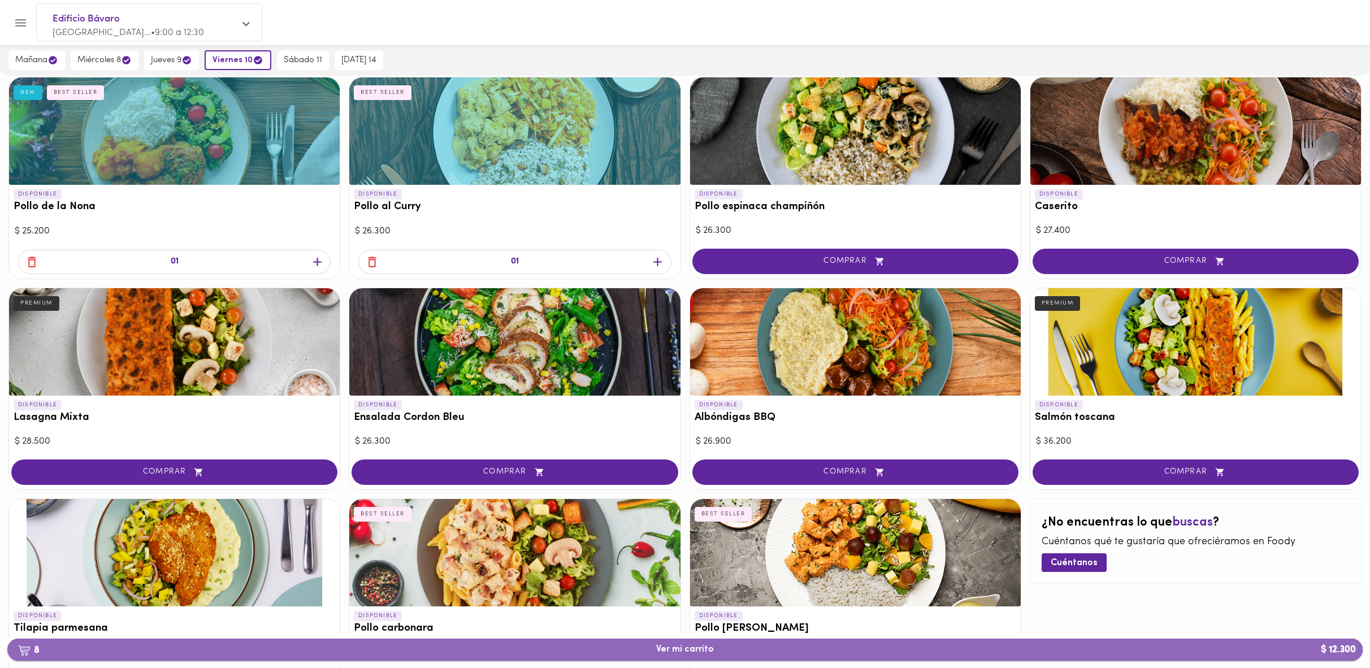
click at [657, 650] on span "8 Ver mi carrito $ 12.300" at bounding box center [685, 649] width 58 height 11
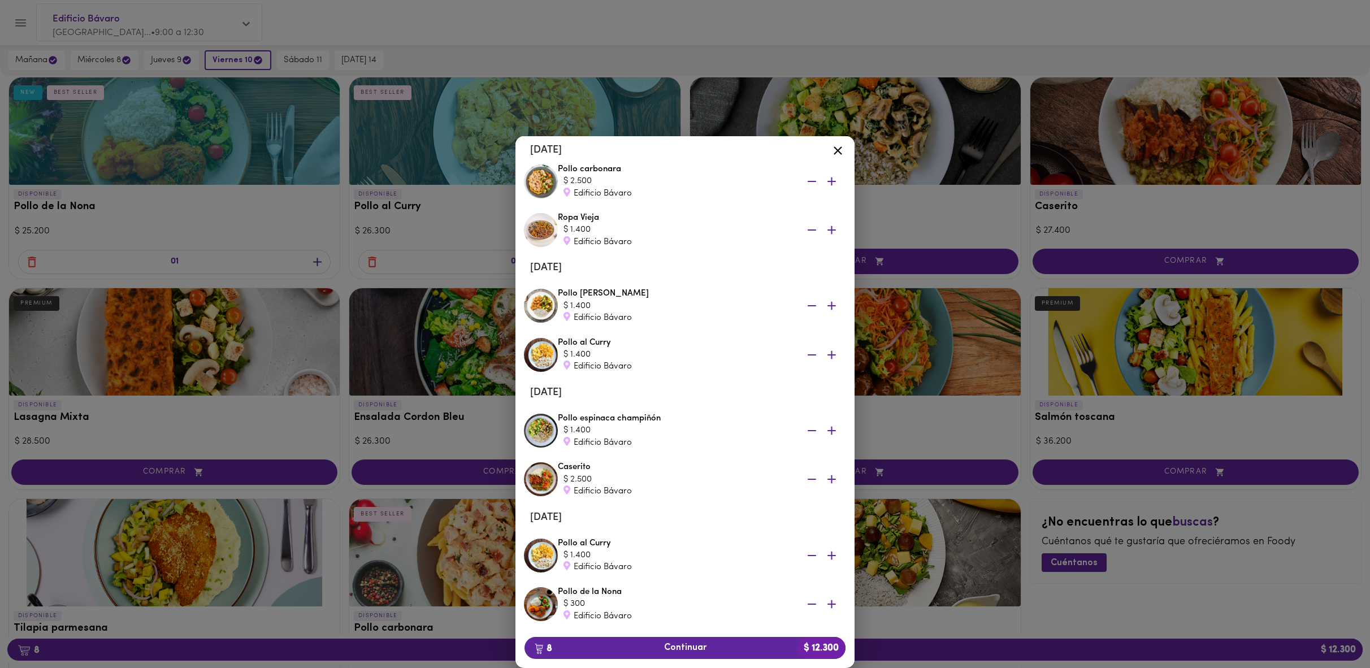
scroll to position [133, 0]
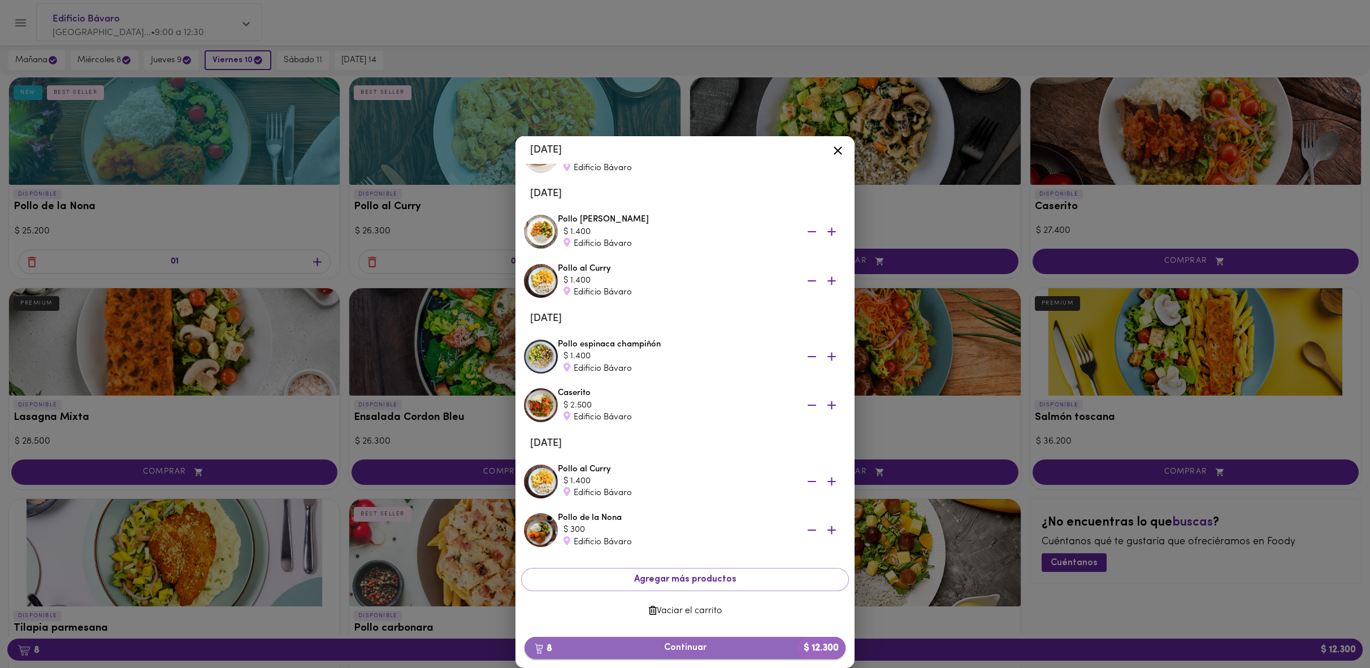
click at [656, 647] on span "8 Continuar $ 12.300" at bounding box center [685, 648] width 303 height 11
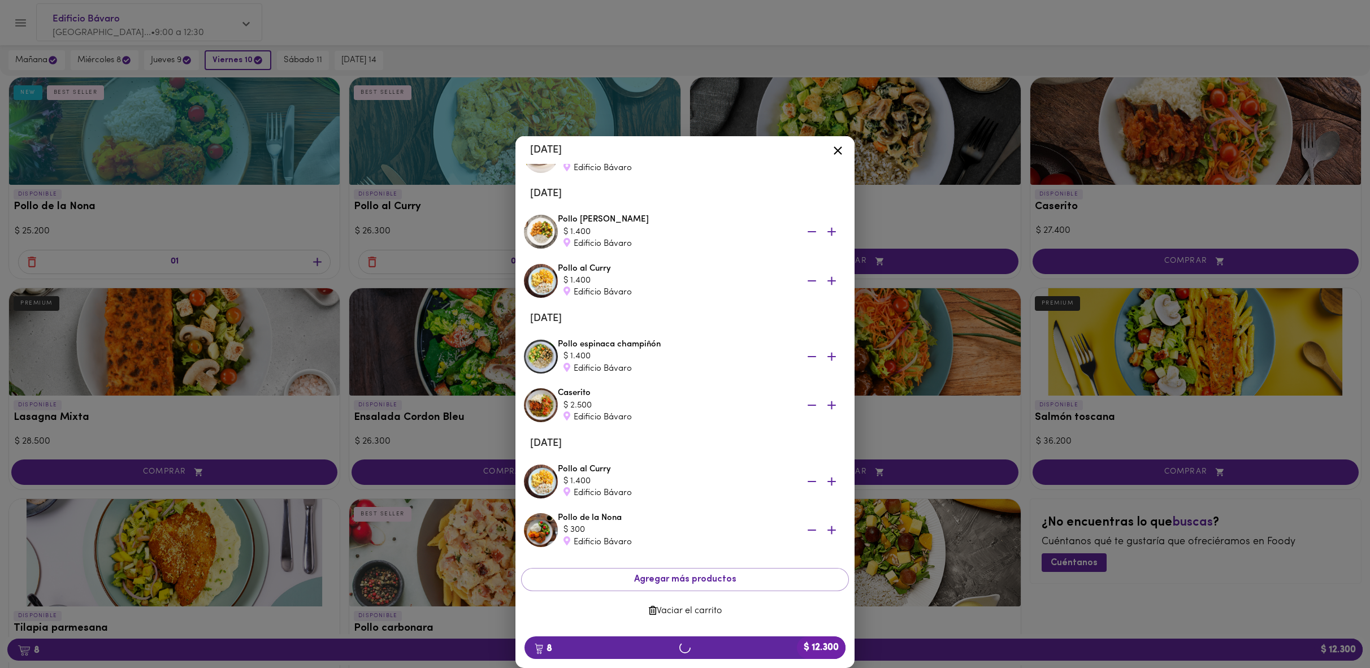
scroll to position [132, 0]
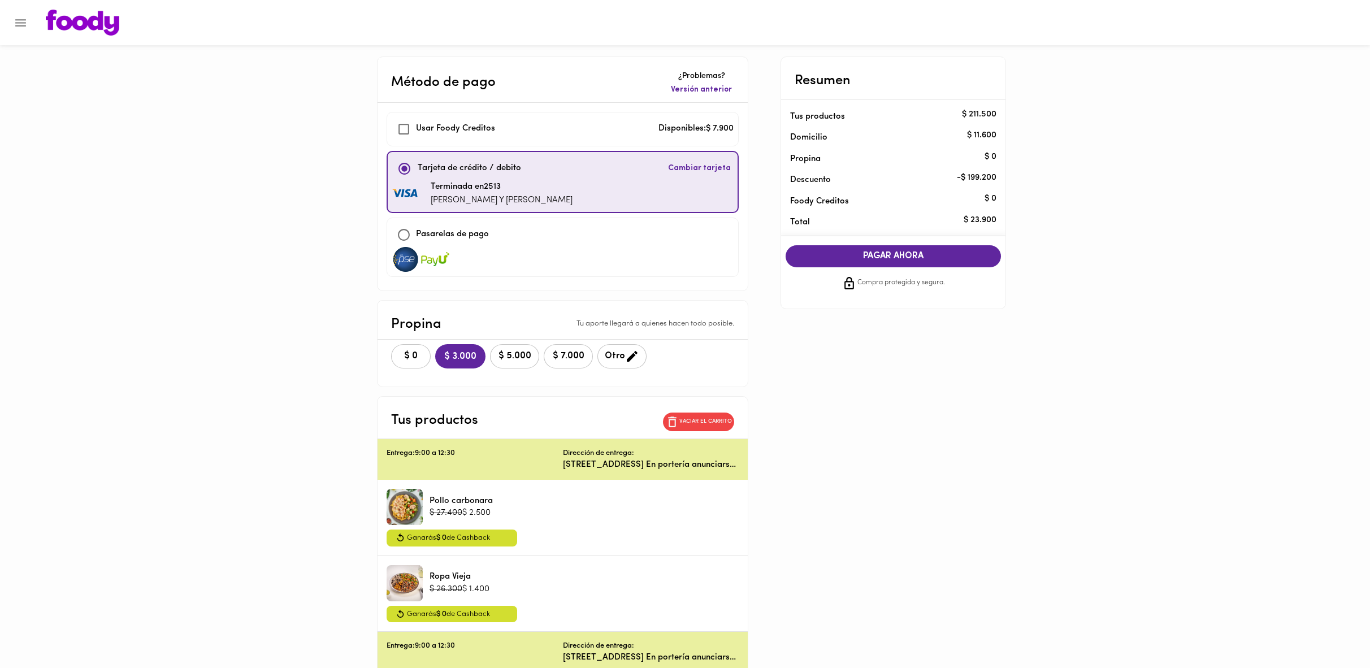
checkbox input "true"
click at [935, 258] on span "PAGAR AHORA" at bounding box center [893, 258] width 193 height 11
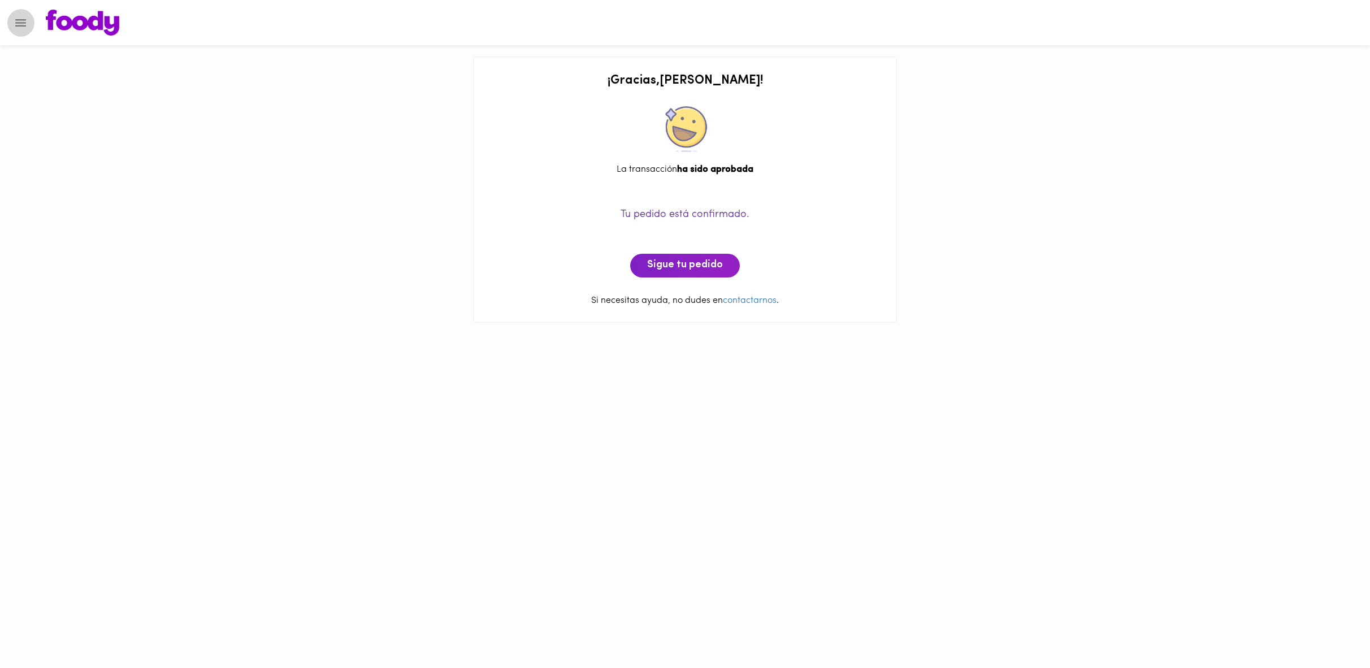
click at [28, 19] on button "Menu" at bounding box center [21, 23] width 28 height 28
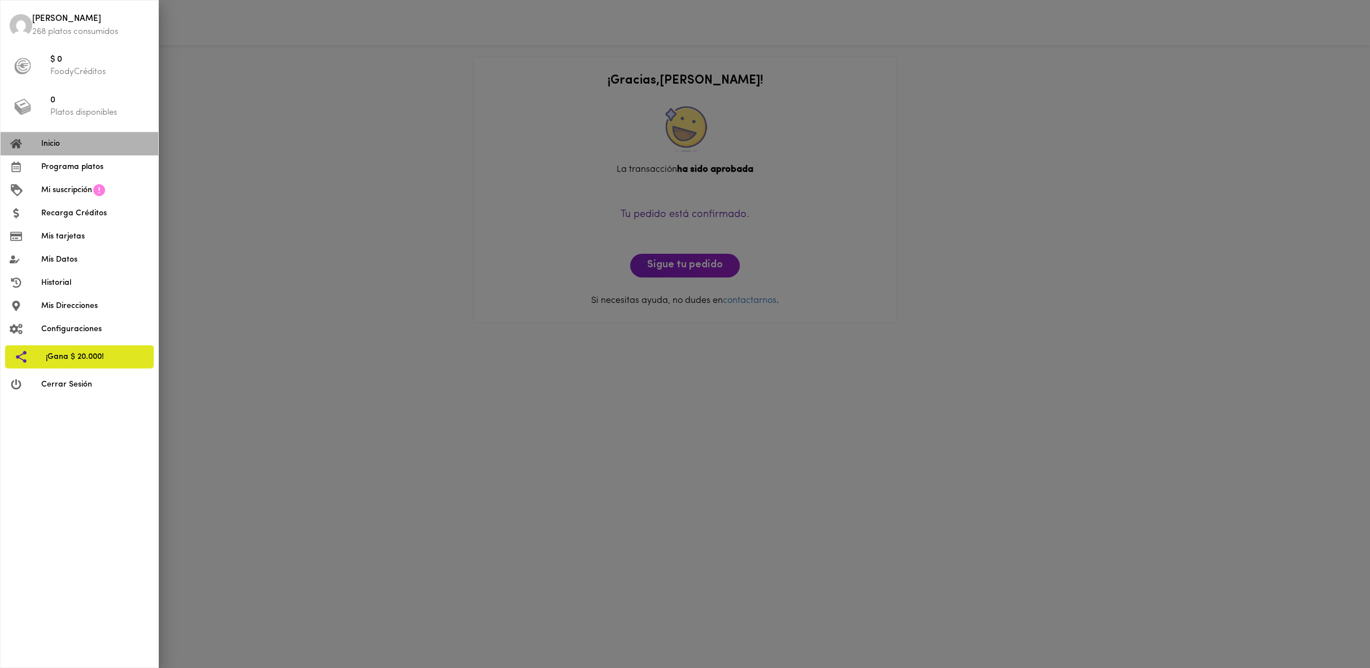
click at [101, 148] on span "Inicio" at bounding box center [95, 144] width 108 height 12
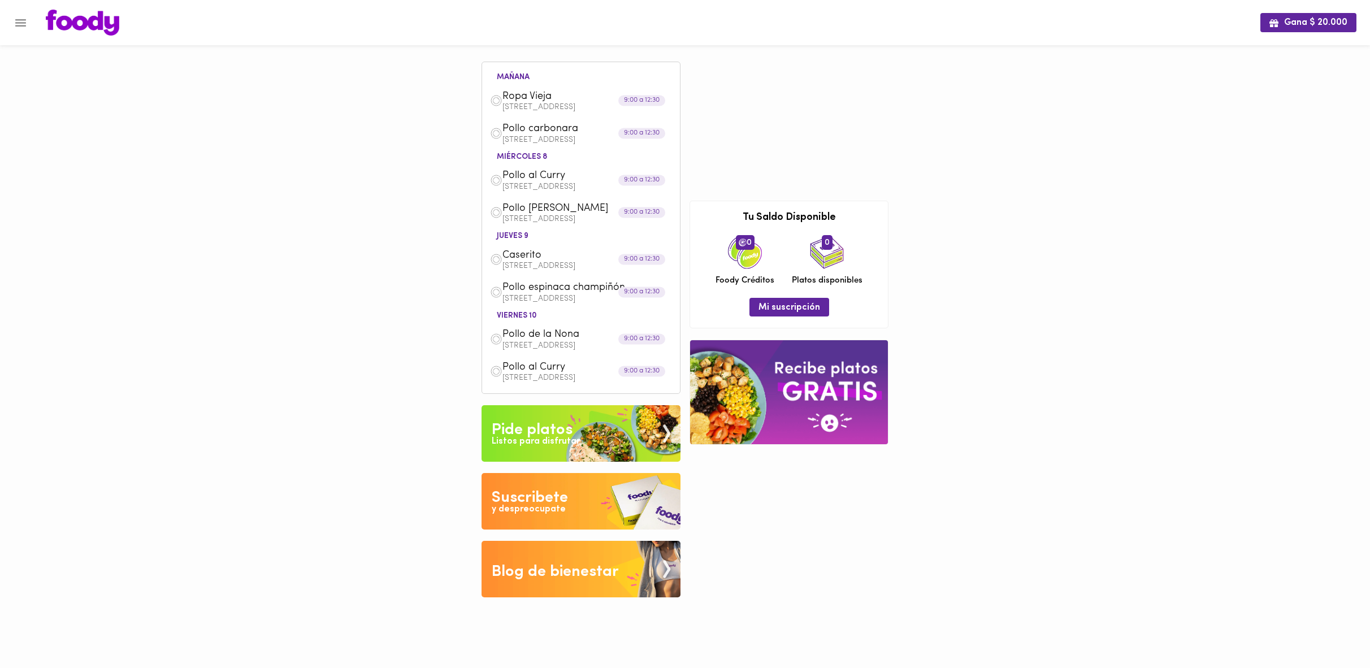
click at [14, 23] on icon "Menu" at bounding box center [21, 23] width 14 height 14
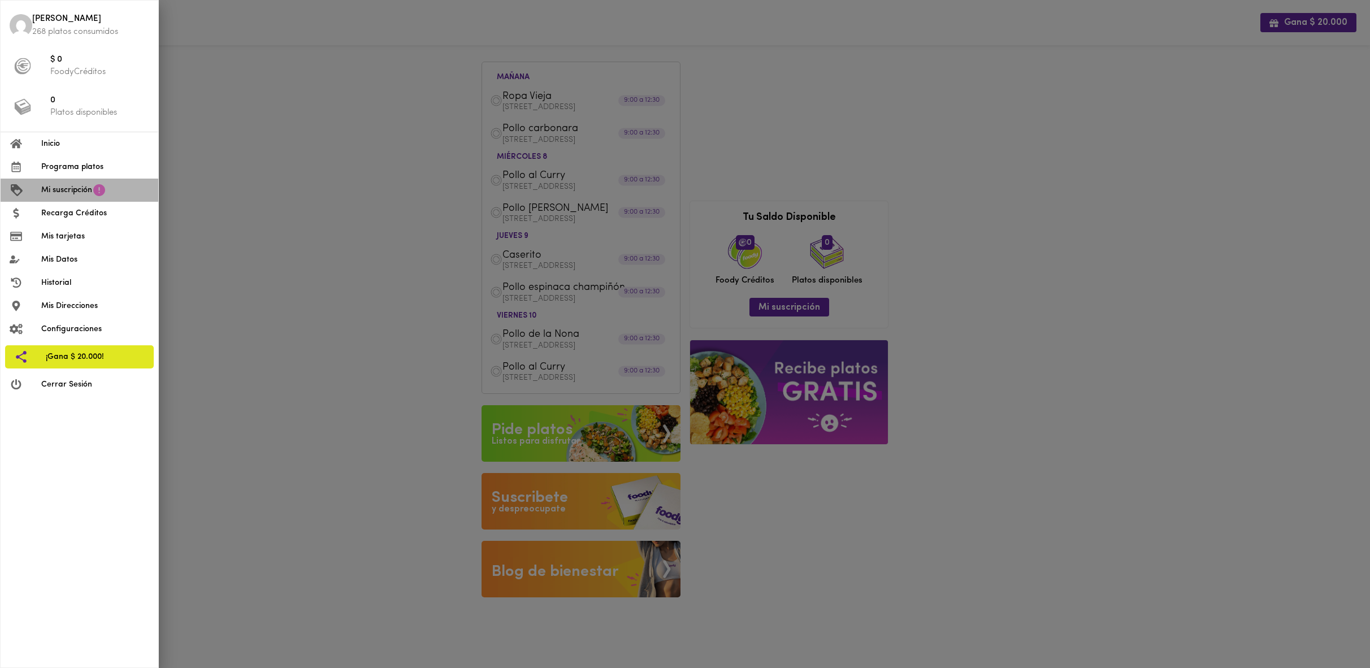
click at [93, 189] on icon at bounding box center [99, 190] width 14 height 14
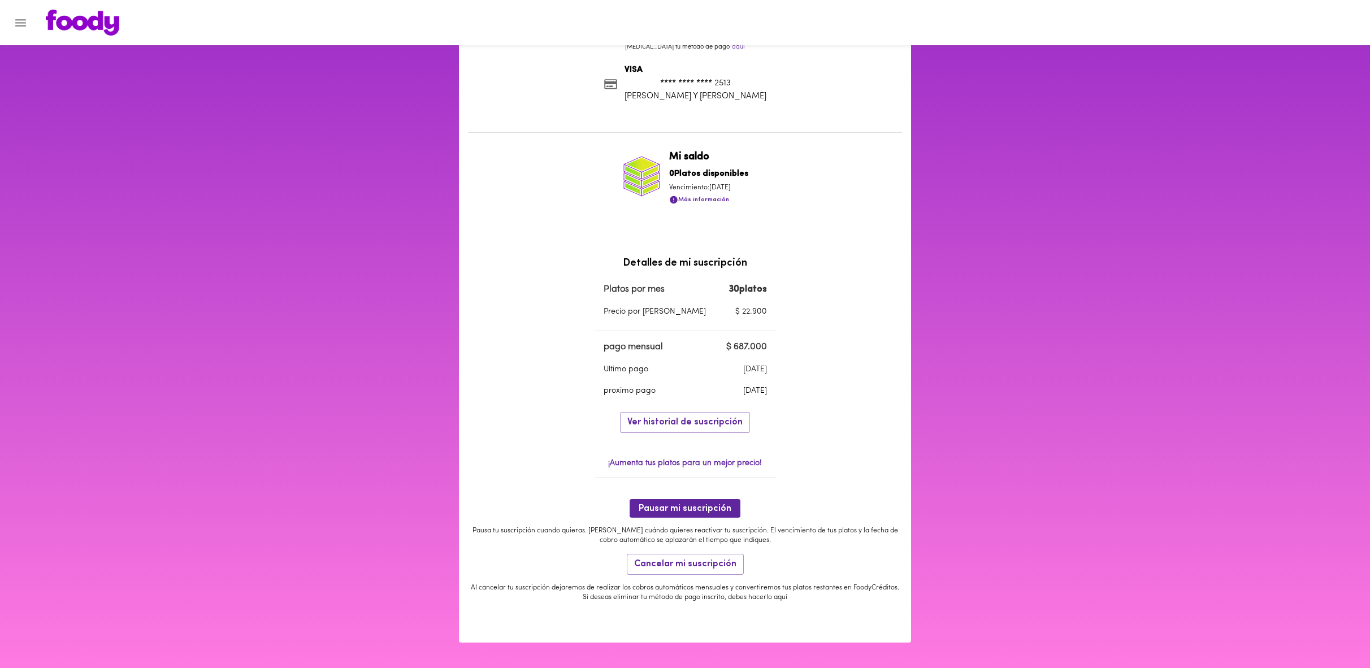
scroll to position [150, 0]
